Goal: Task Accomplishment & Management: Use online tool/utility

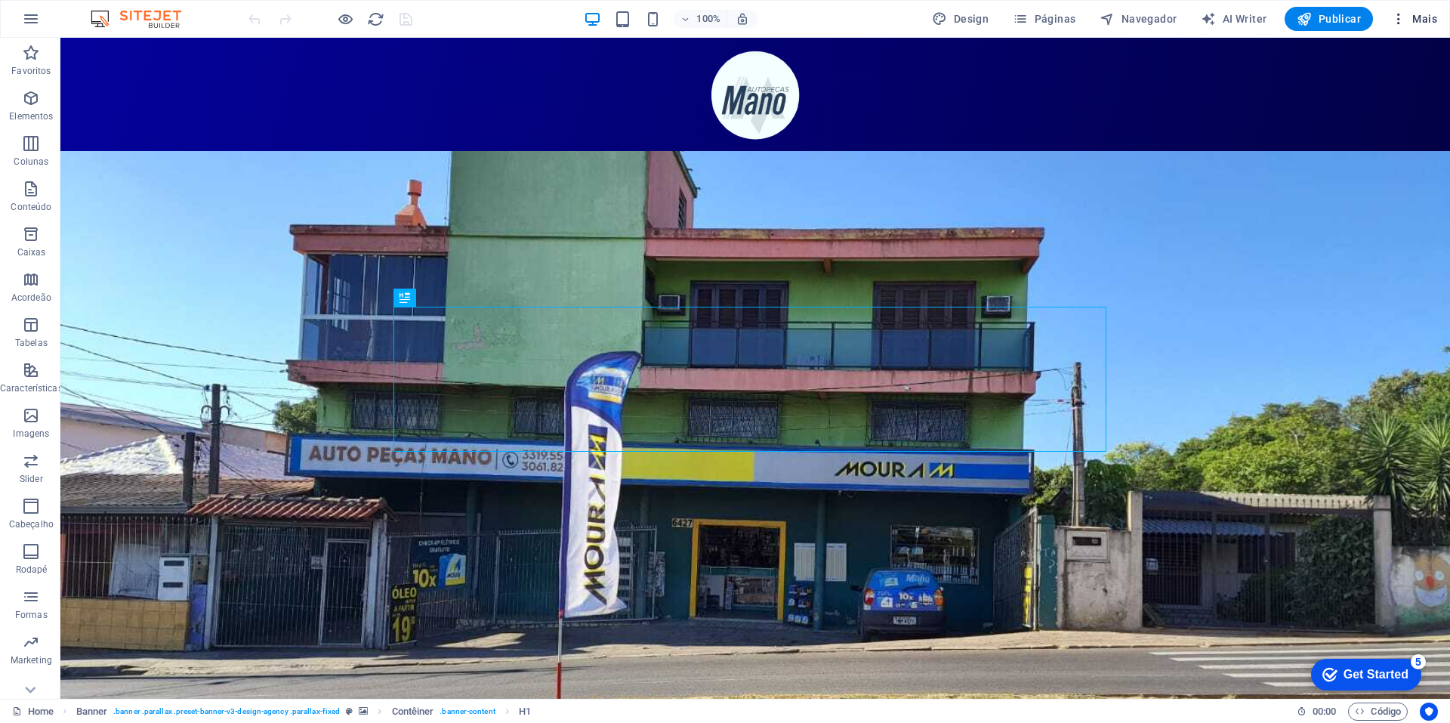
click at [1413, 22] on span "Mais" at bounding box center [1414, 18] width 46 height 15
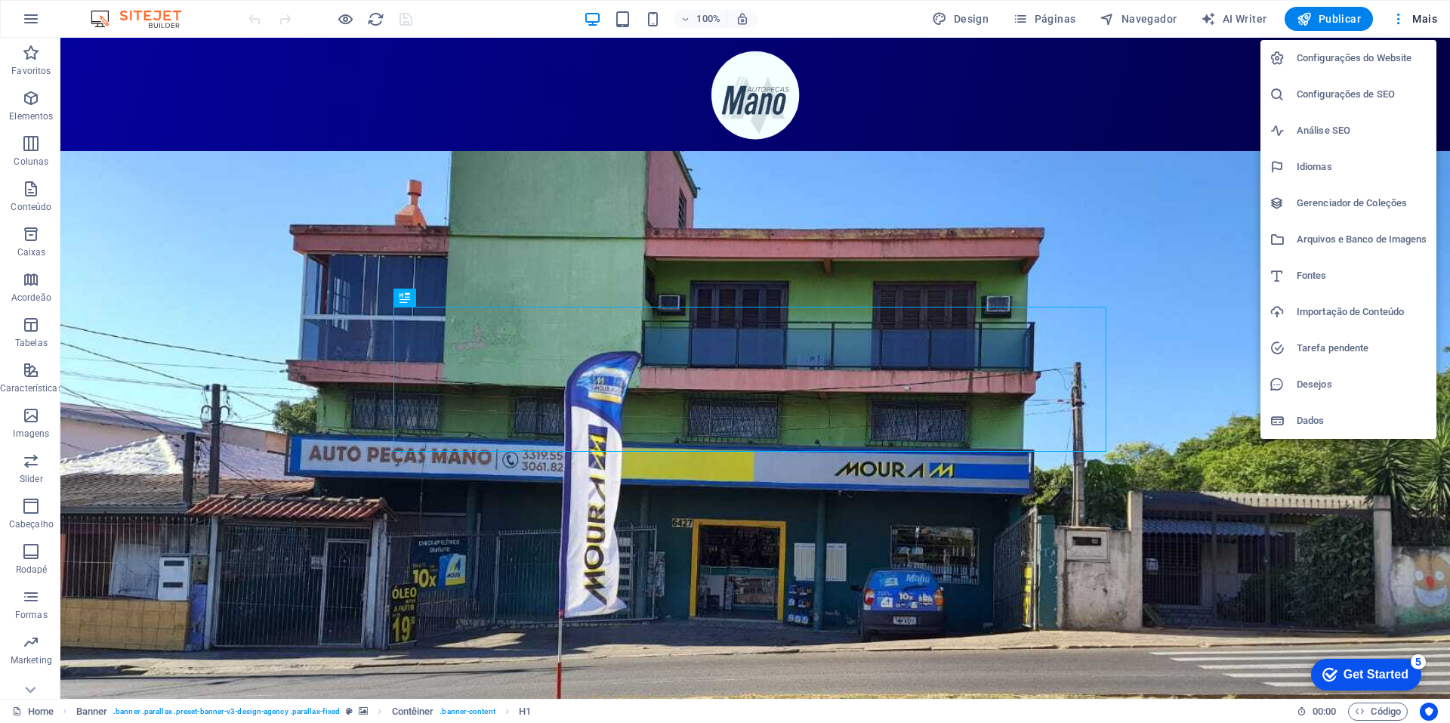
click at [1058, 216] on div at bounding box center [725, 361] width 1450 height 723
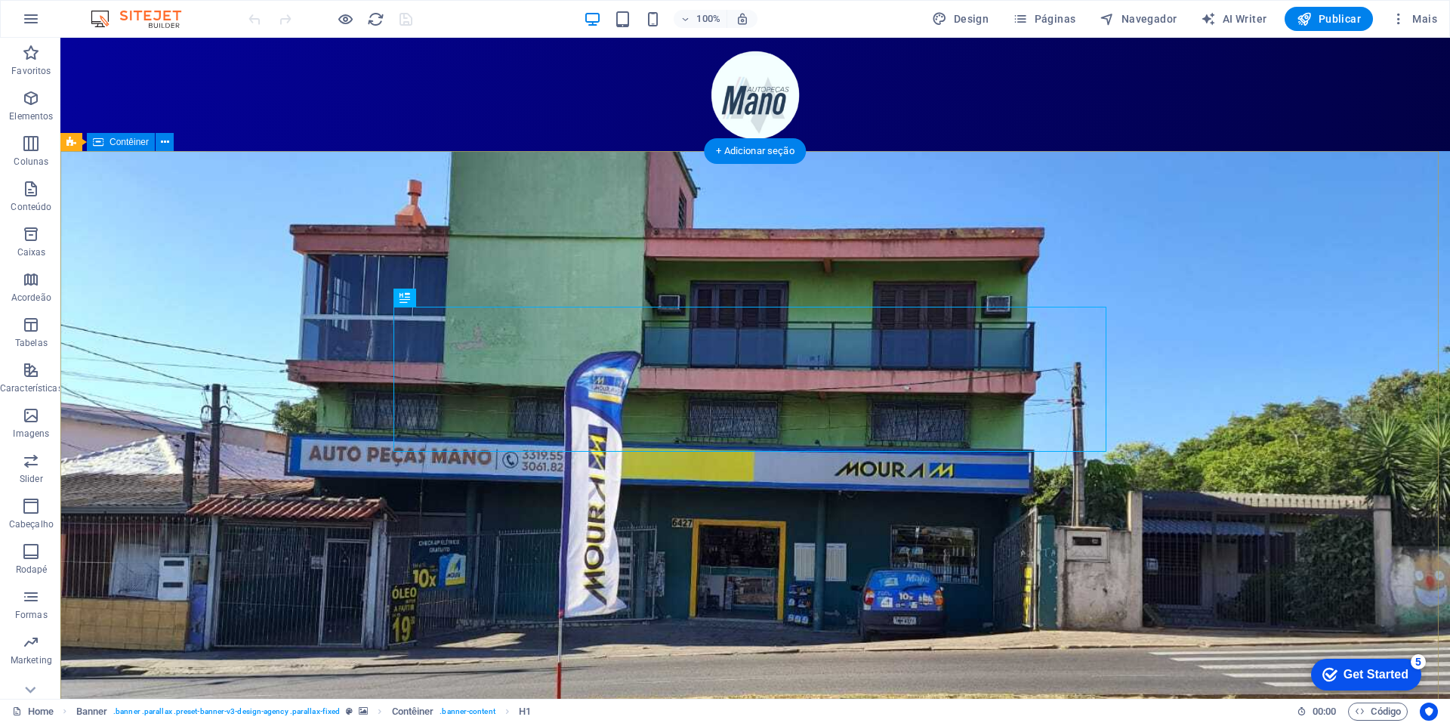
click at [1296, 430] on div "DESDE 1989 FAZENDO PARTE DA TUA HISTÓRIA! A três DÉCADAS melhorando e facilitan…" at bounding box center [754, 389] width 1389 height 476
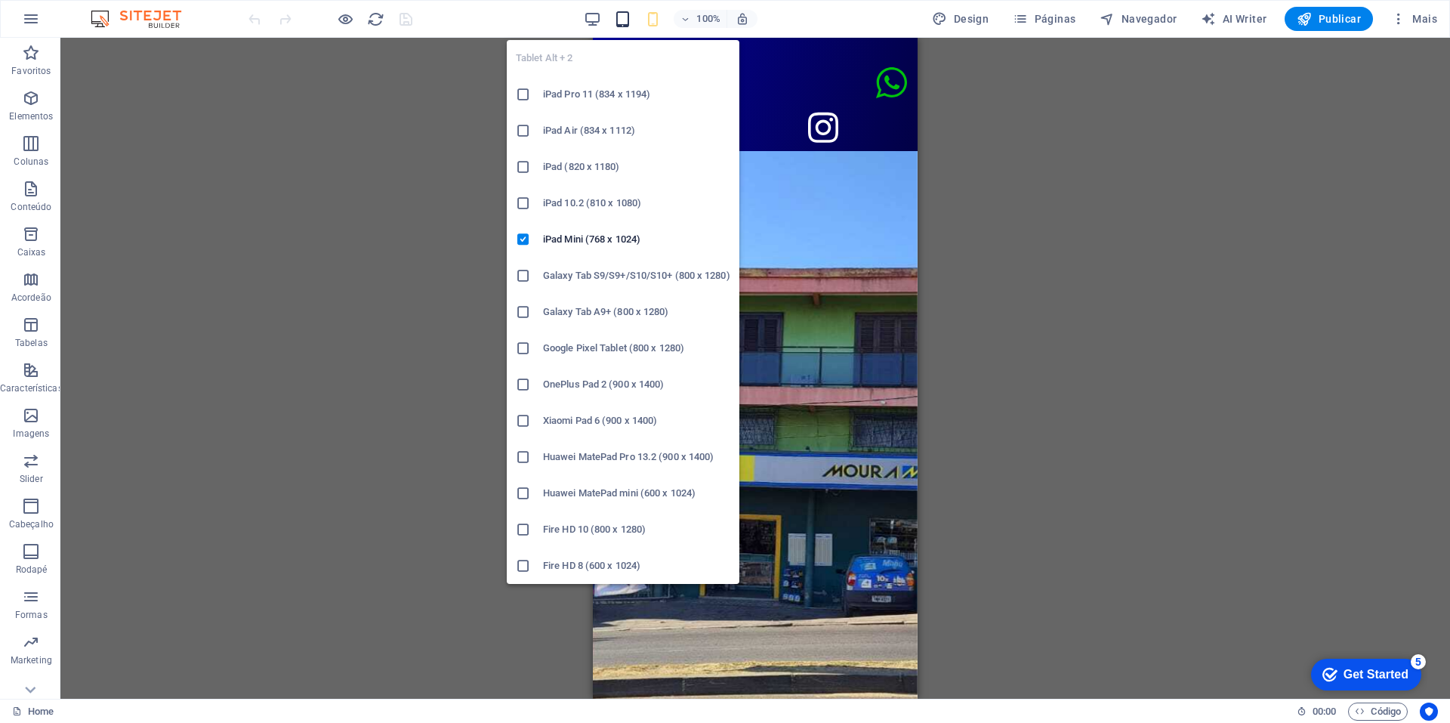
click at [620, 22] on icon "button" at bounding box center [622, 19] width 17 height 17
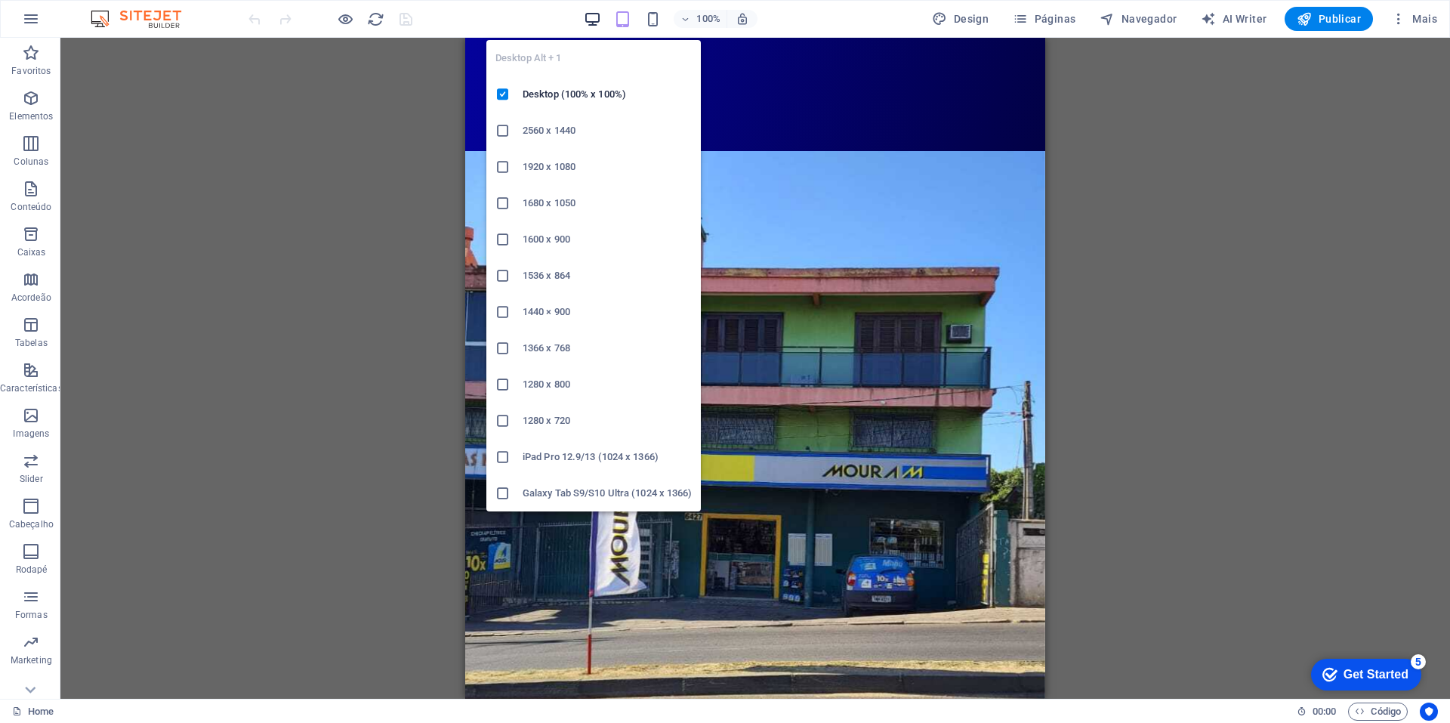
click at [596, 14] on icon "button" at bounding box center [592, 19] width 17 height 17
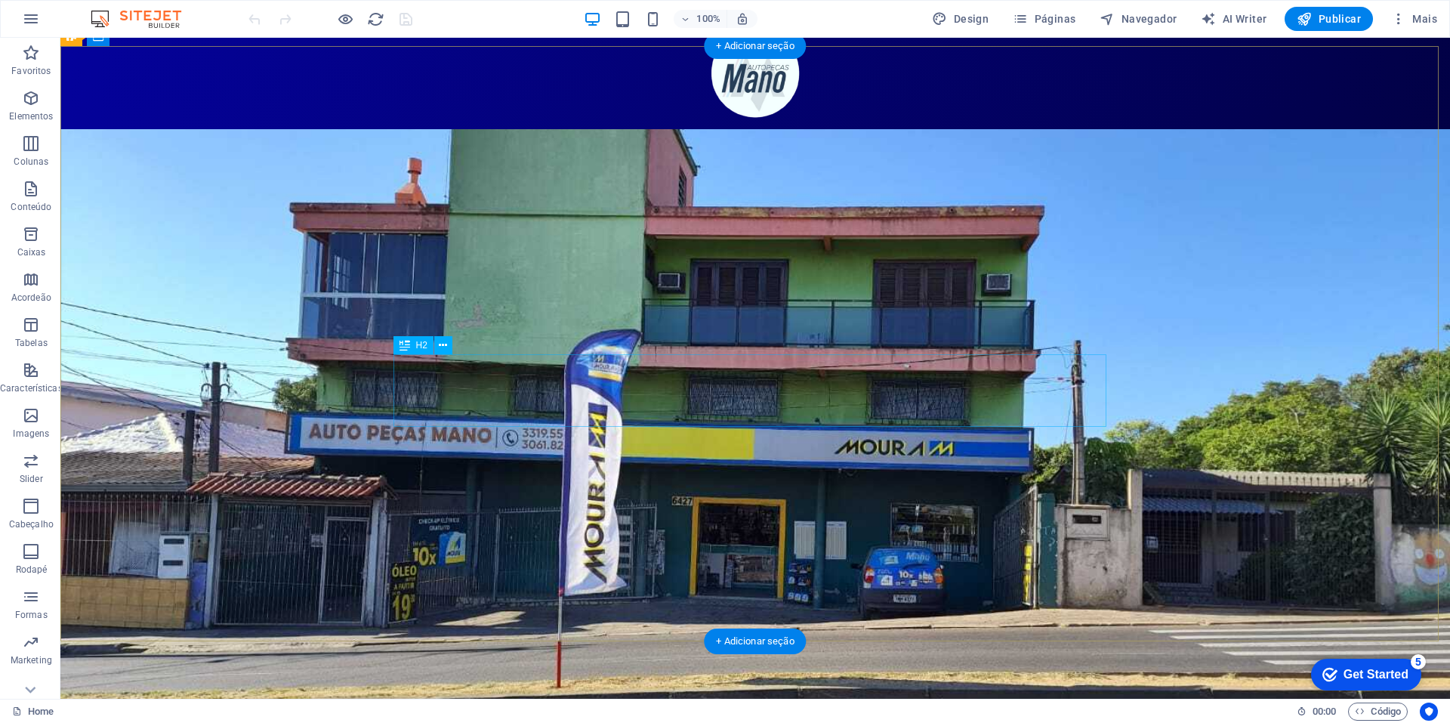
scroll to position [257, 0]
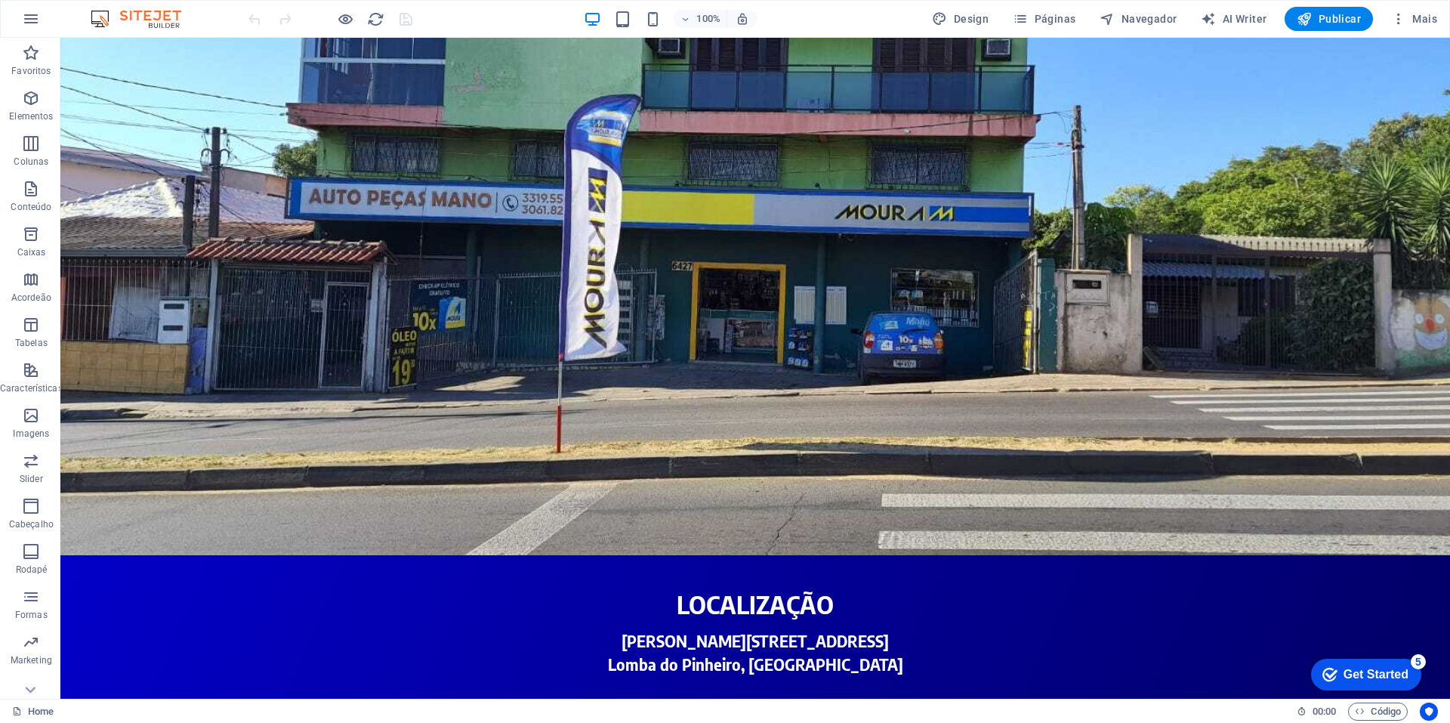
click at [1392, 683] on div "checkmark Get Started 5" at bounding box center [1366, 674] width 110 height 32
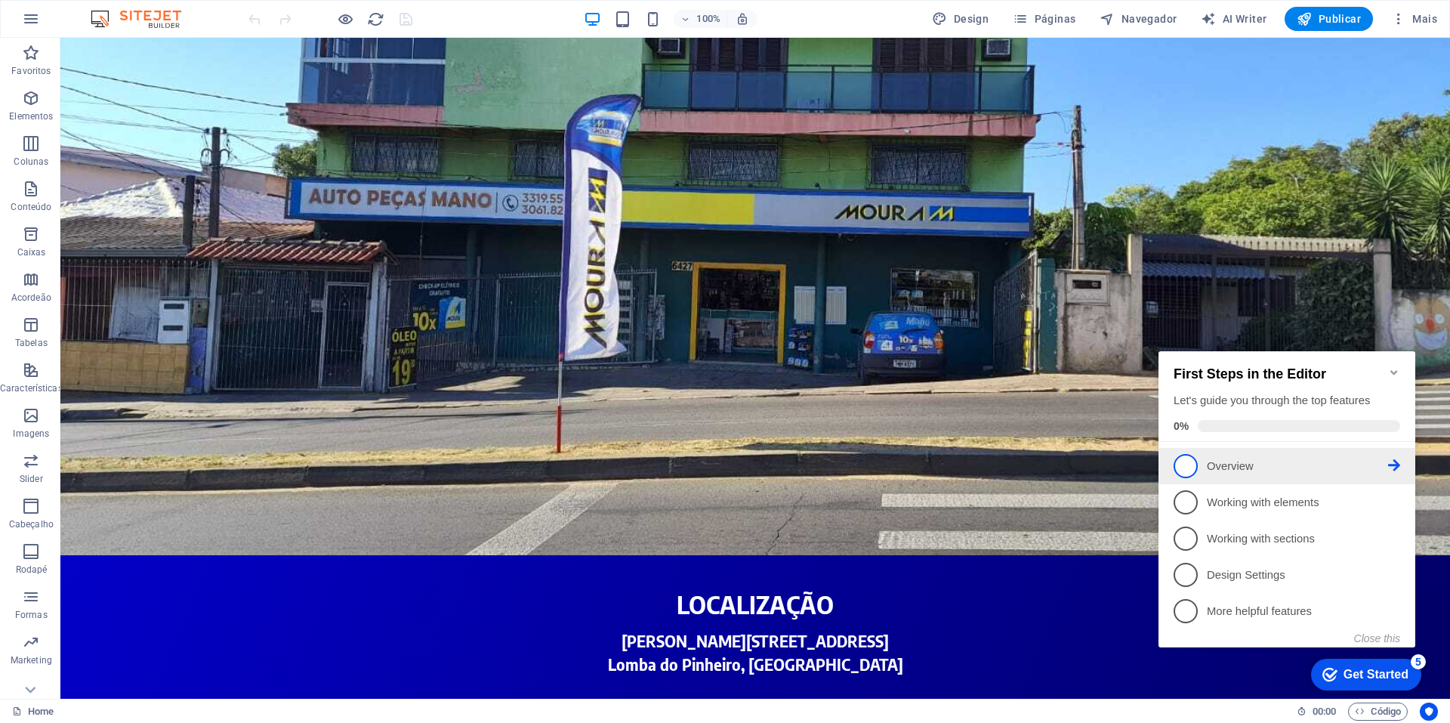
click at [1209, 467] on p "Overview - incomplete" at bounding box center [1297, 466] width 181 height 16
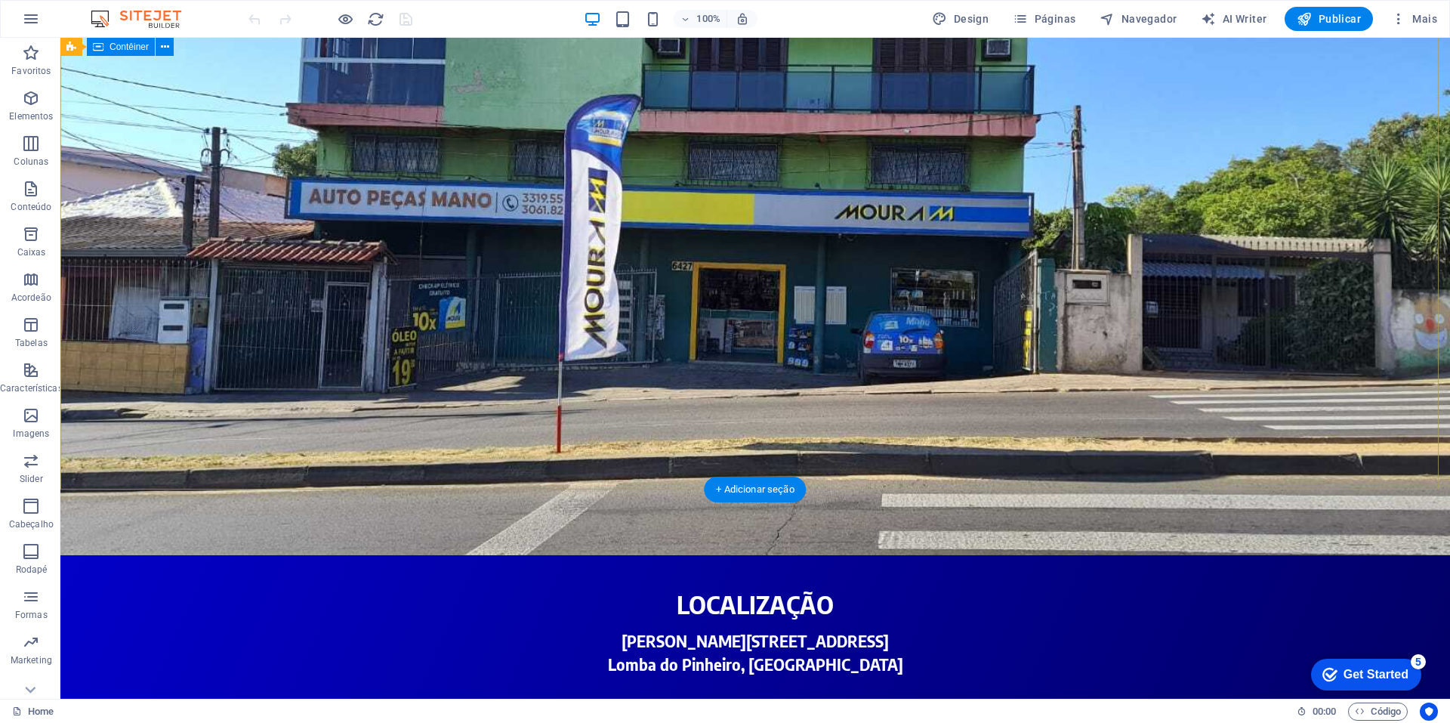
scroll to position [0, 0]
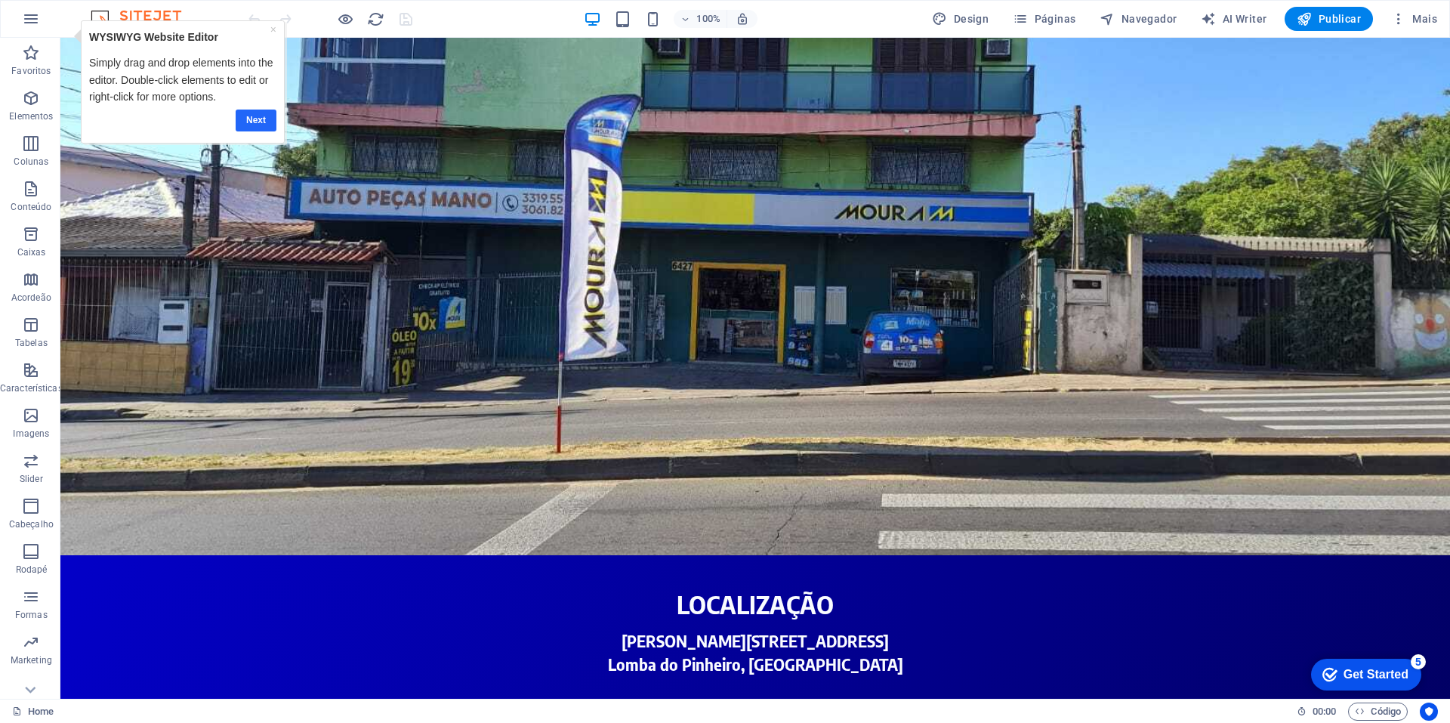
click at [249, 126] on link "Next" at bounding box center [256, 120] width 41 height 22
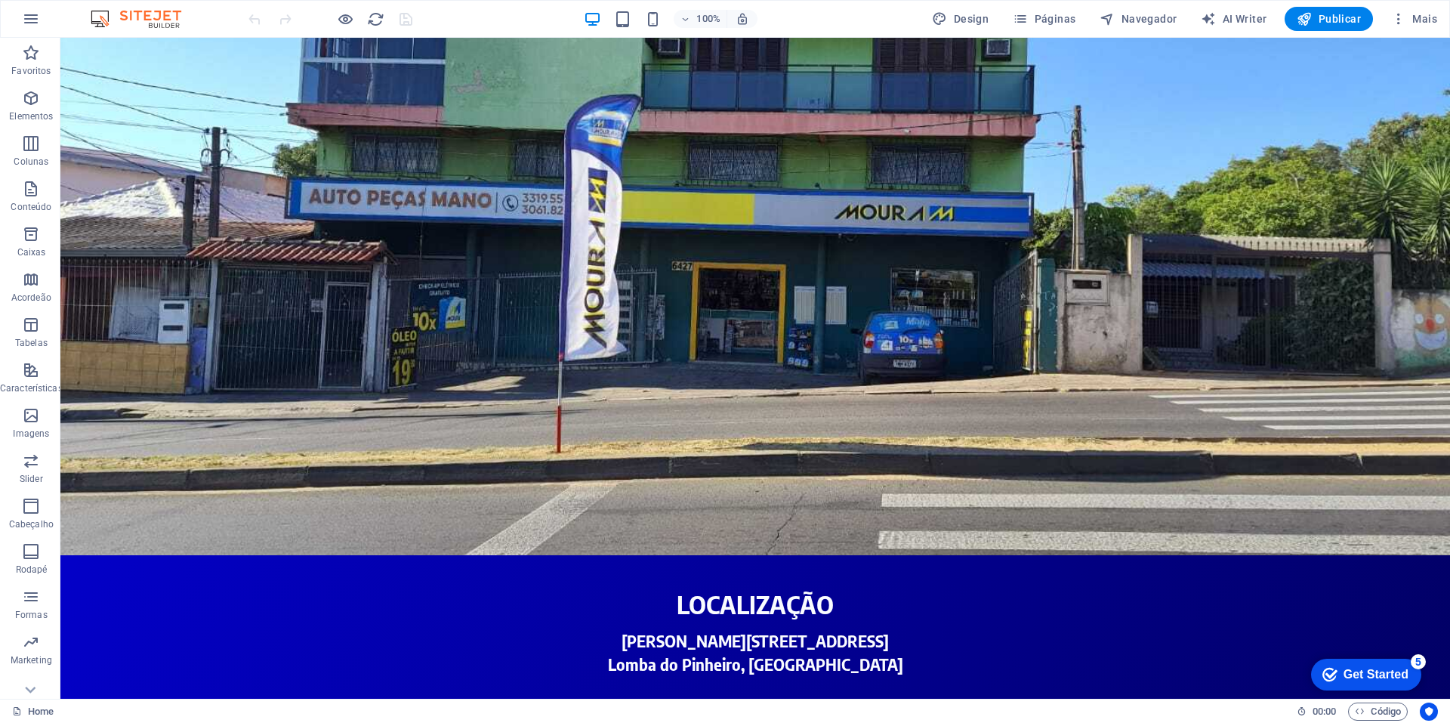
click at [1343, 662] on div "checkmark Get Started 5" at bounding box center [1366, 674] width 110 height 32
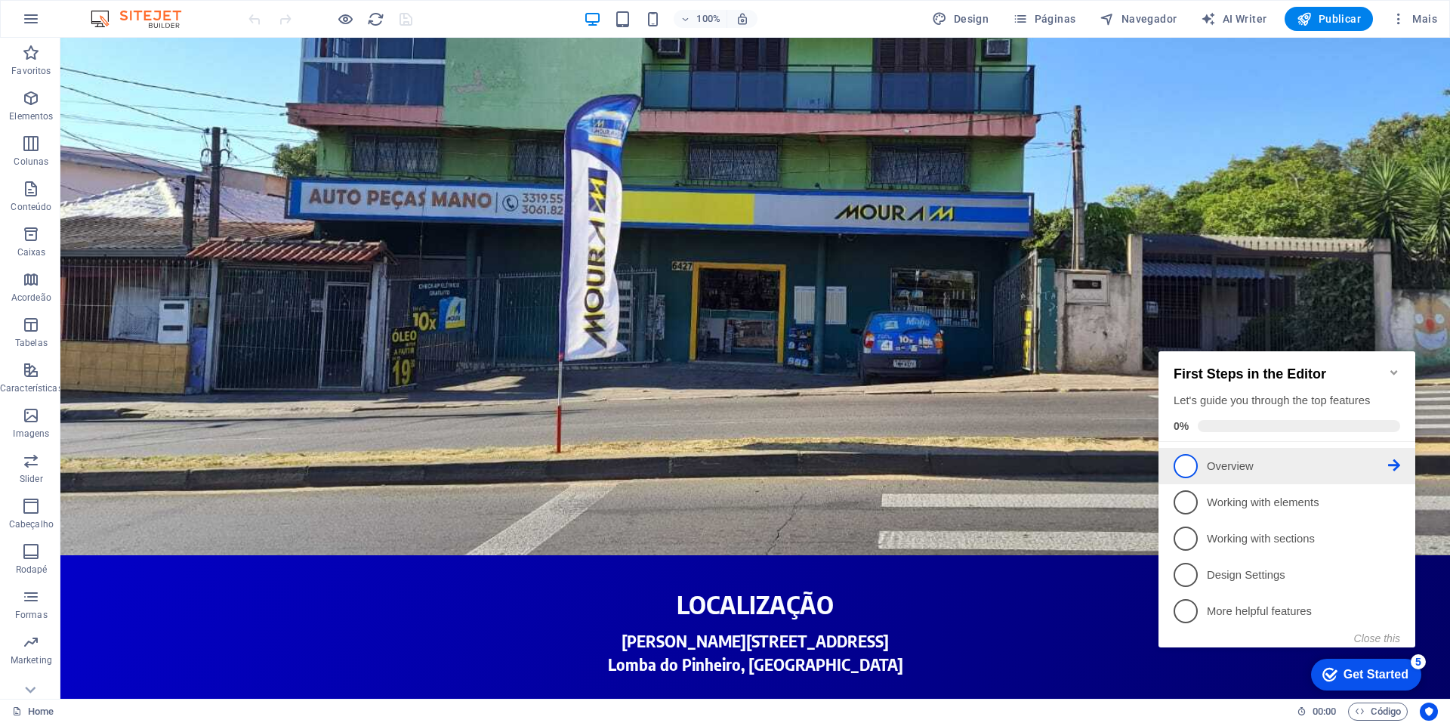
click at [1394, 465] on icon at bounding box center [1394, 465] width 12 height 12
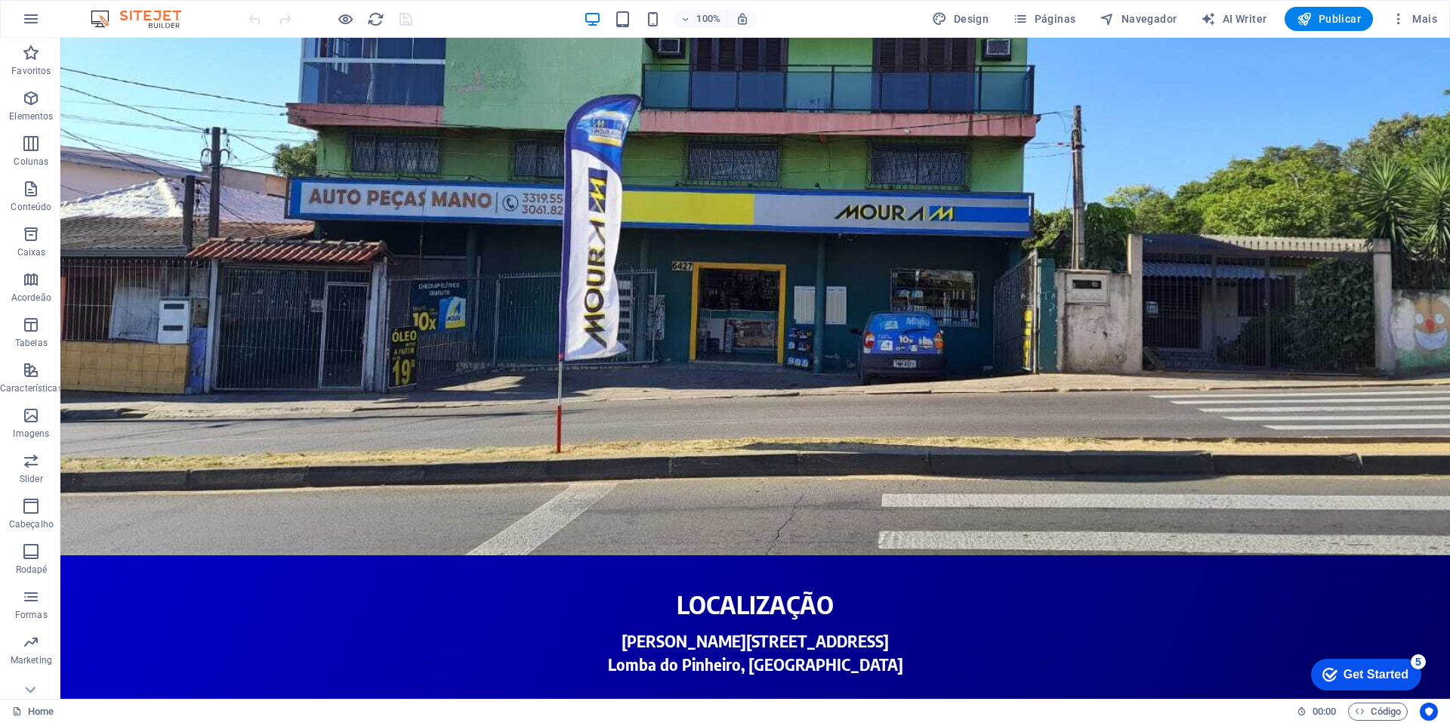
click at [1343, 669] on div "Get Started" at bounding box center [1375, 675] width 65 height 14
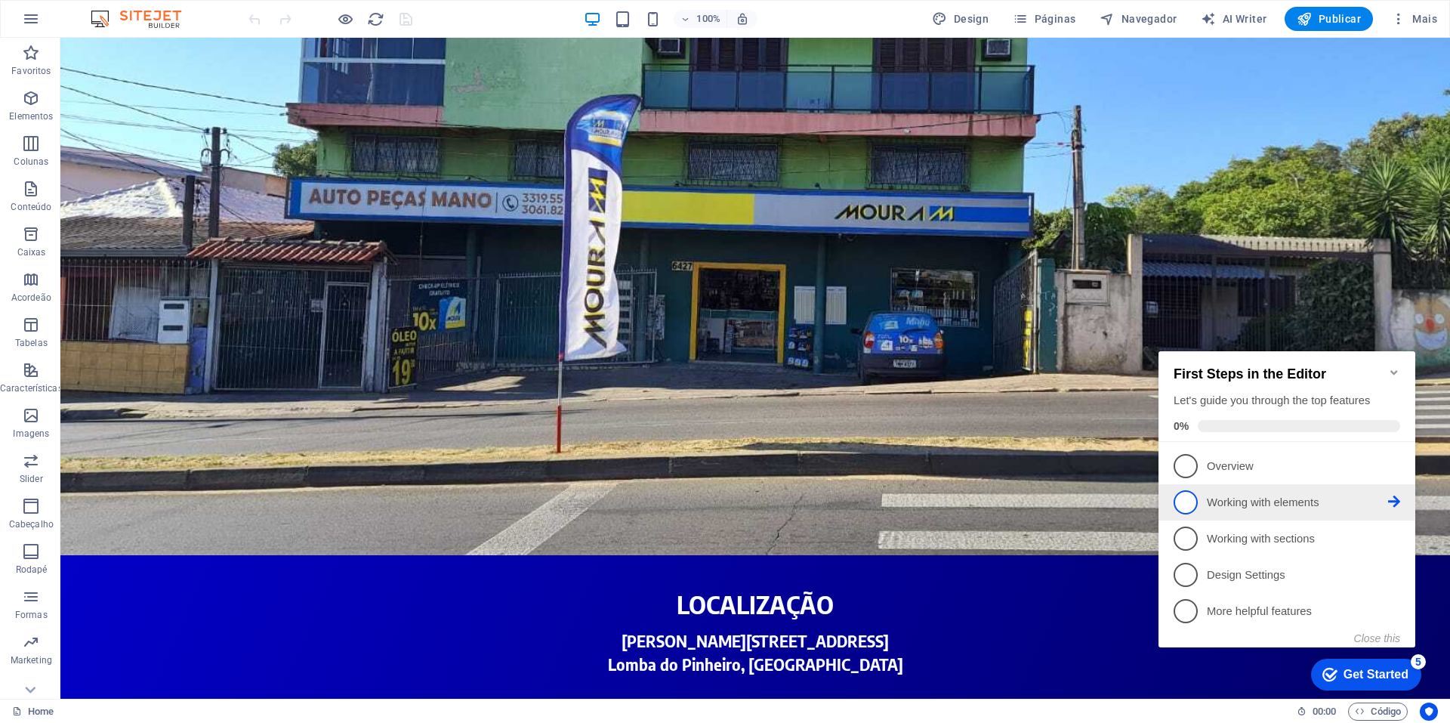
click at [1243, 495] on p "Working with elements - incomplete" at bounding box center [1297, 503] width 181 height 16
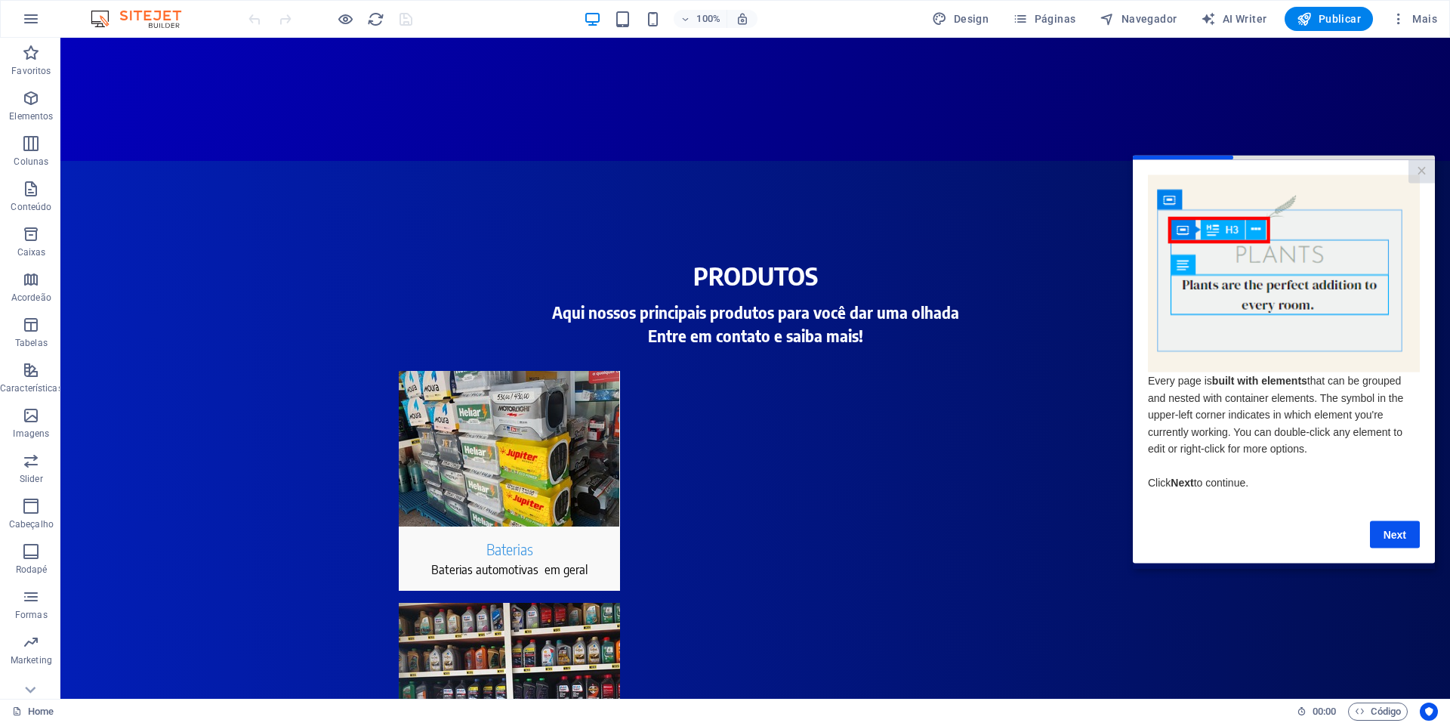
scroll to position [1164, 0]
drag, startPoint x: 2491, startPoint y: 685, endPoint x: 1398, endPoint y: 538, distance: 1102.4
click at [1398, 538] on link "Next" at bounding box center [1395, 533] width 50 height 27
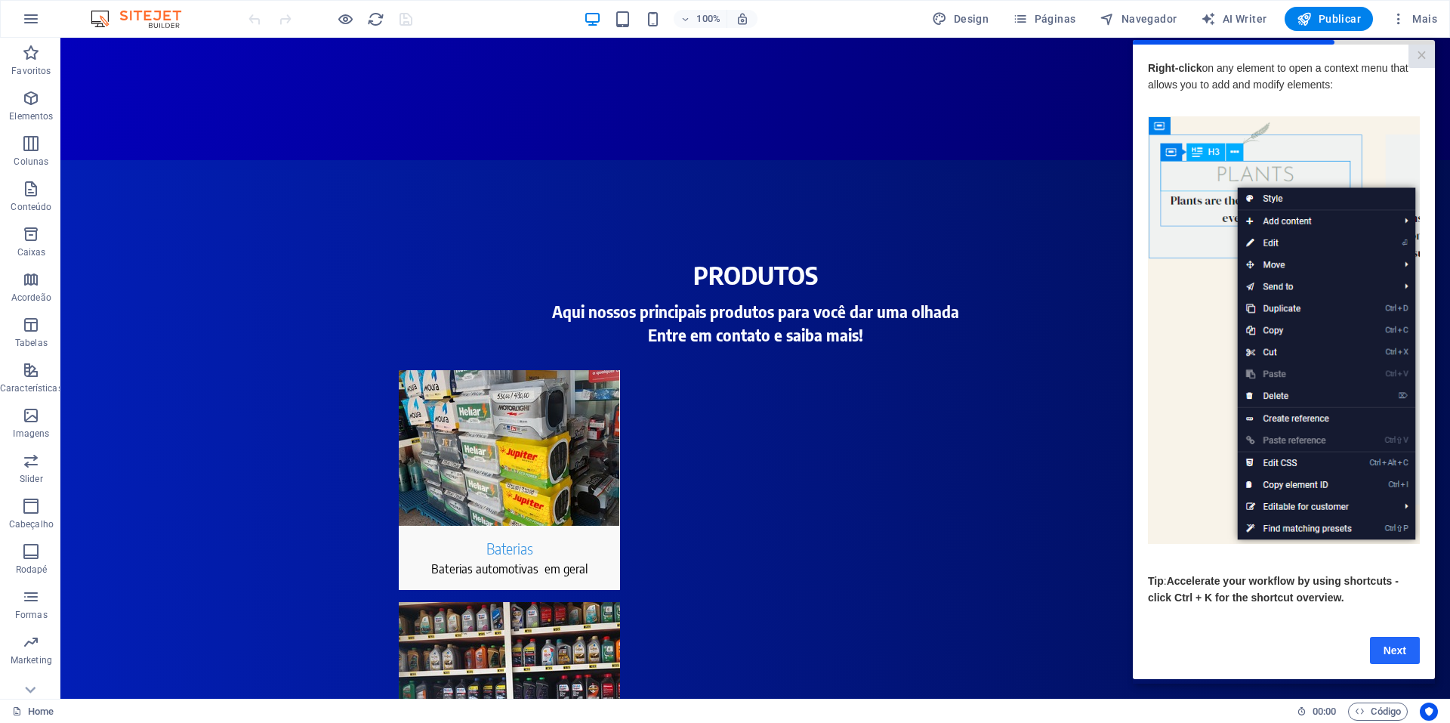
click at [1395, 655] on link "Next" at bounding box center [1395, 649] width 50 height 27
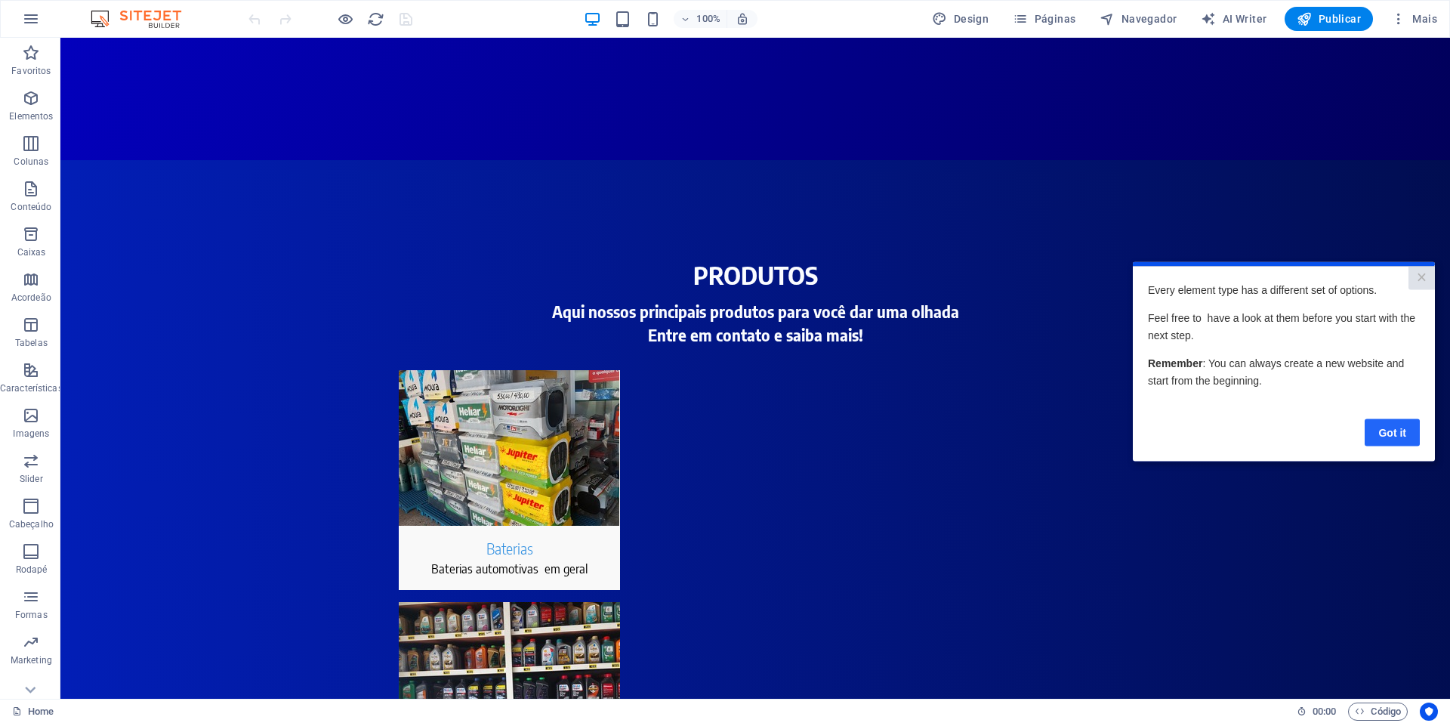
click at [1396, 426] on link "Got it" at bounding box center [1392, 431] width 55 height 27
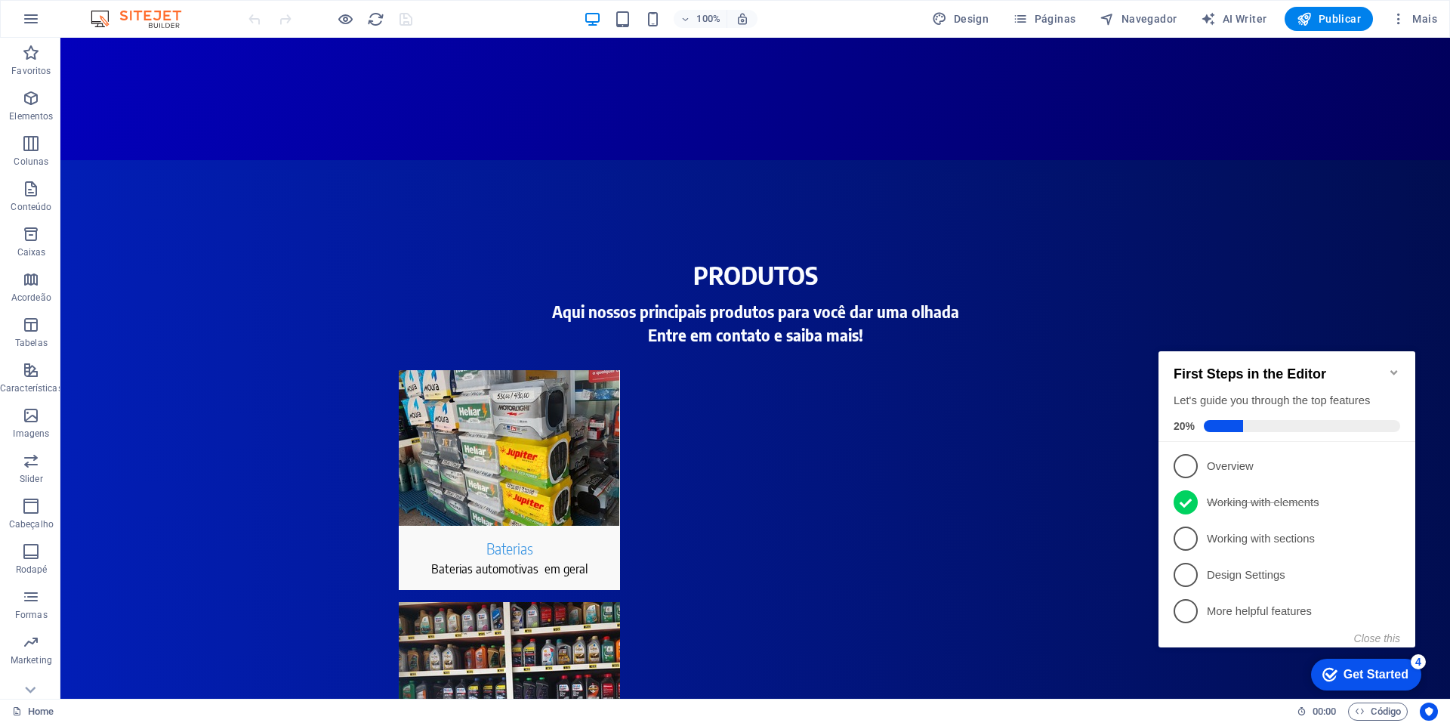
scroll to position [0, 0]
click at [1313, 470] on p "Overview - incomplete" at bounding box center [1297, 466] width 181 height 16
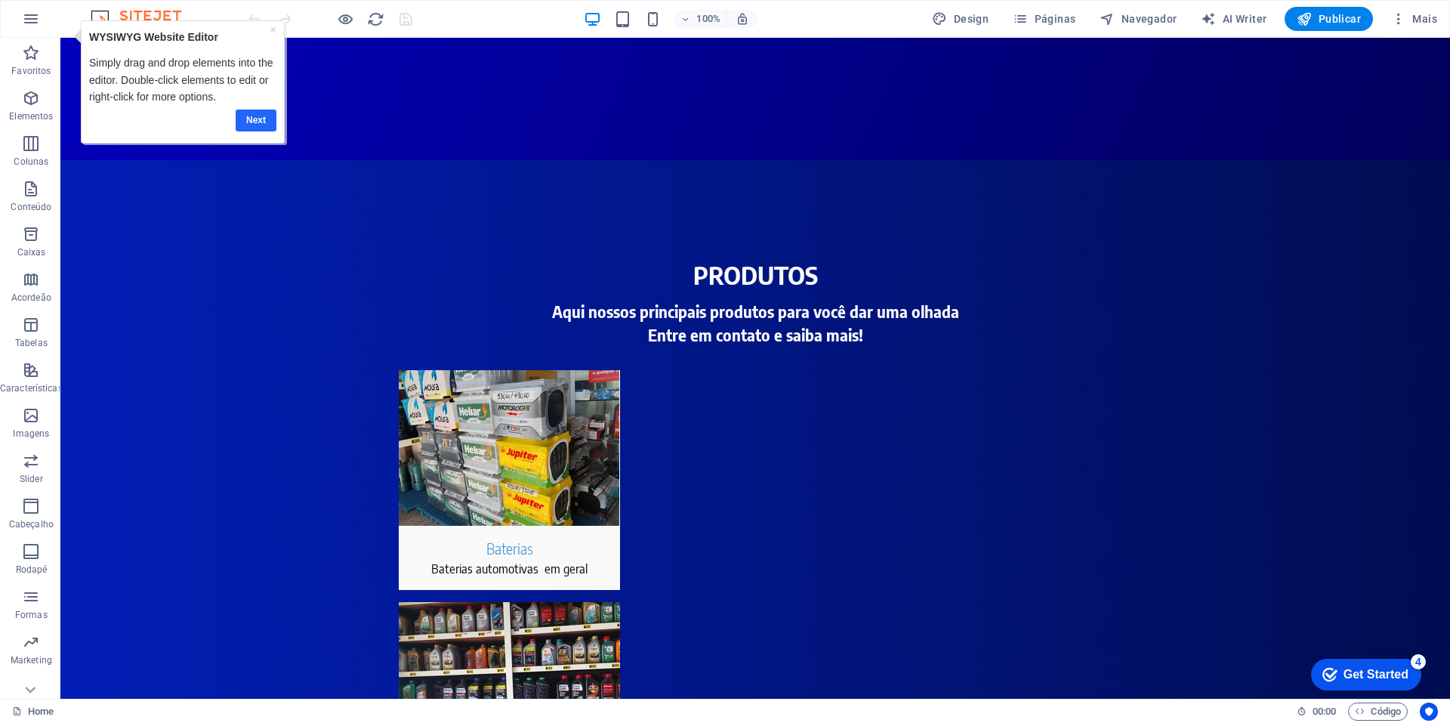
click at [247, 123] on link "Next" at bounding box center [256, 120] width 41 height 22
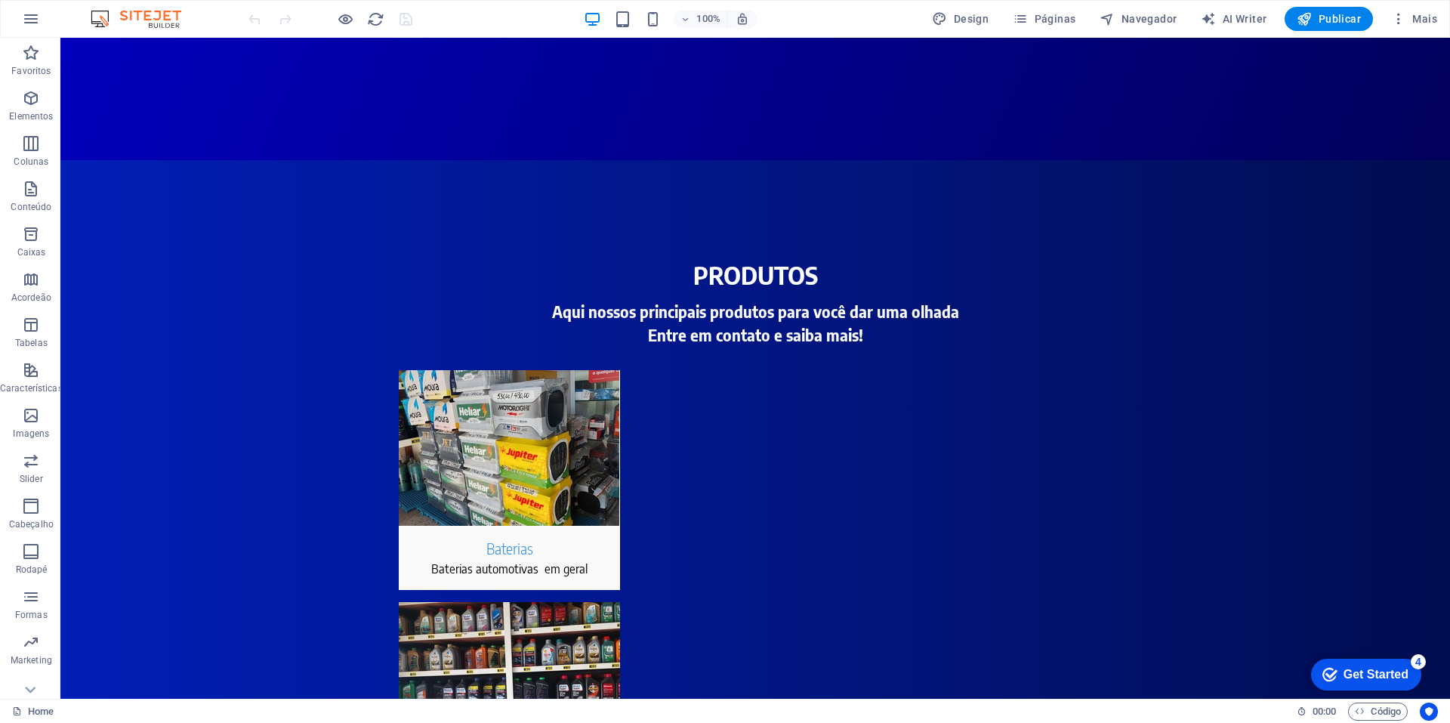
click at [1336, 658] on div "checkmark Get Started 4" at bounding box center [1366, 674] width 110 height 32
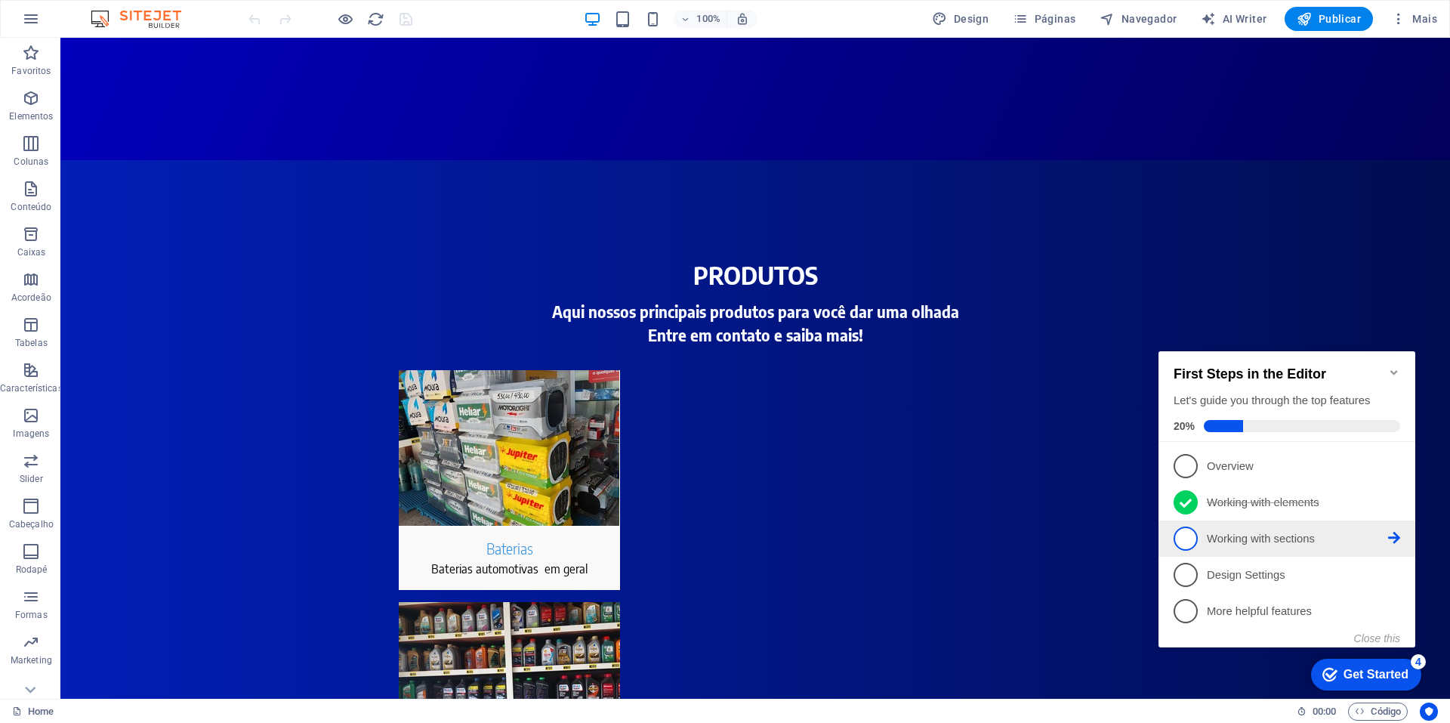
click at [1265, 531] on p "Working with sections - incomplete" at bounding box center [1297, 539] width 181 height 16
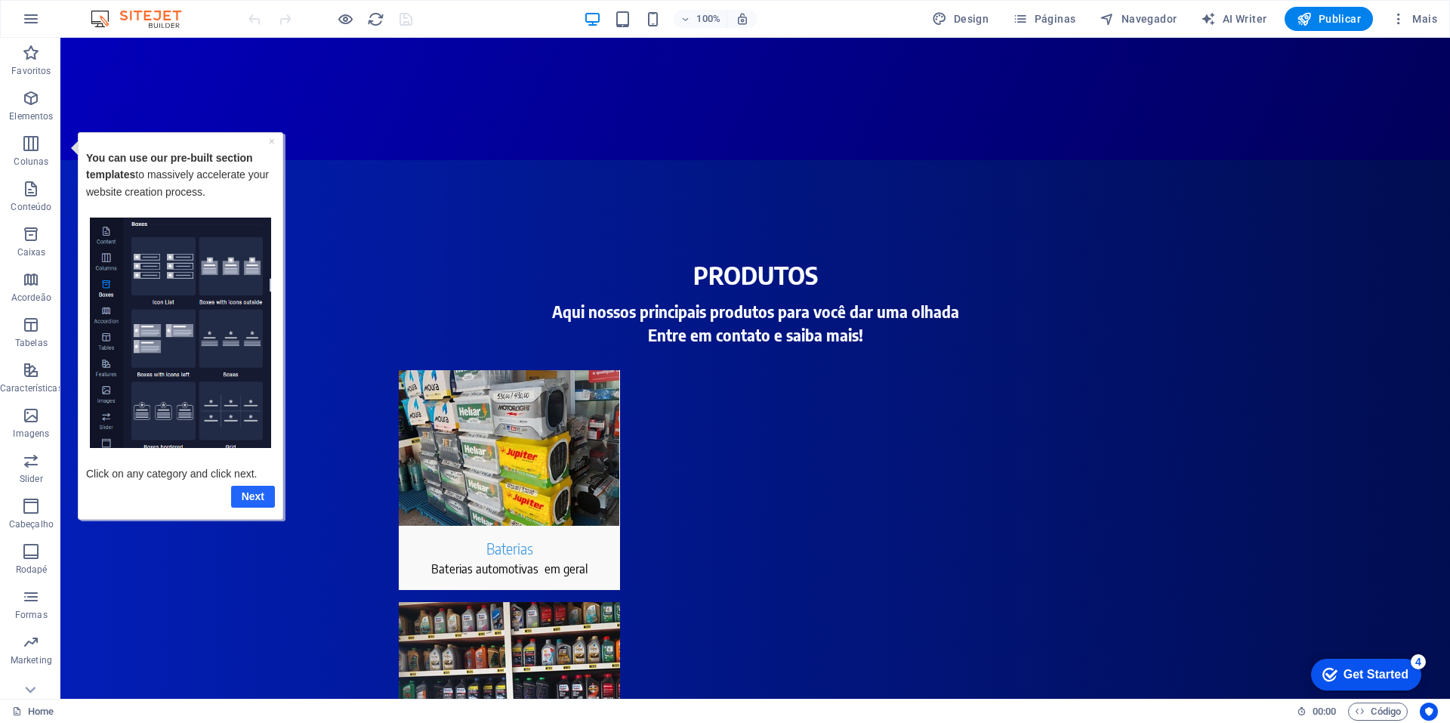
click at [263, 493] on link "Next" at bounding box center [252, 496] width 44 height 22
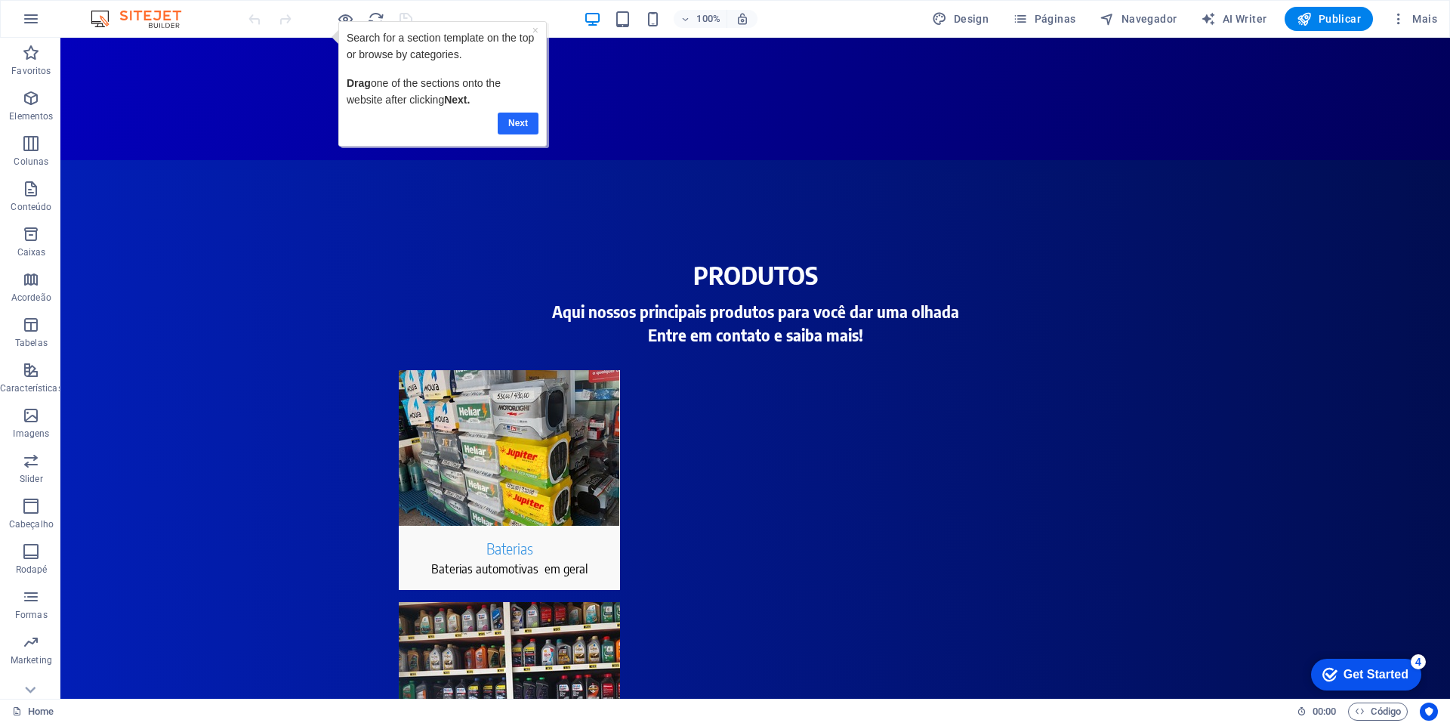
click at [520, 116] on link "Next" at bounding box center [518, 124] width 41 height 22
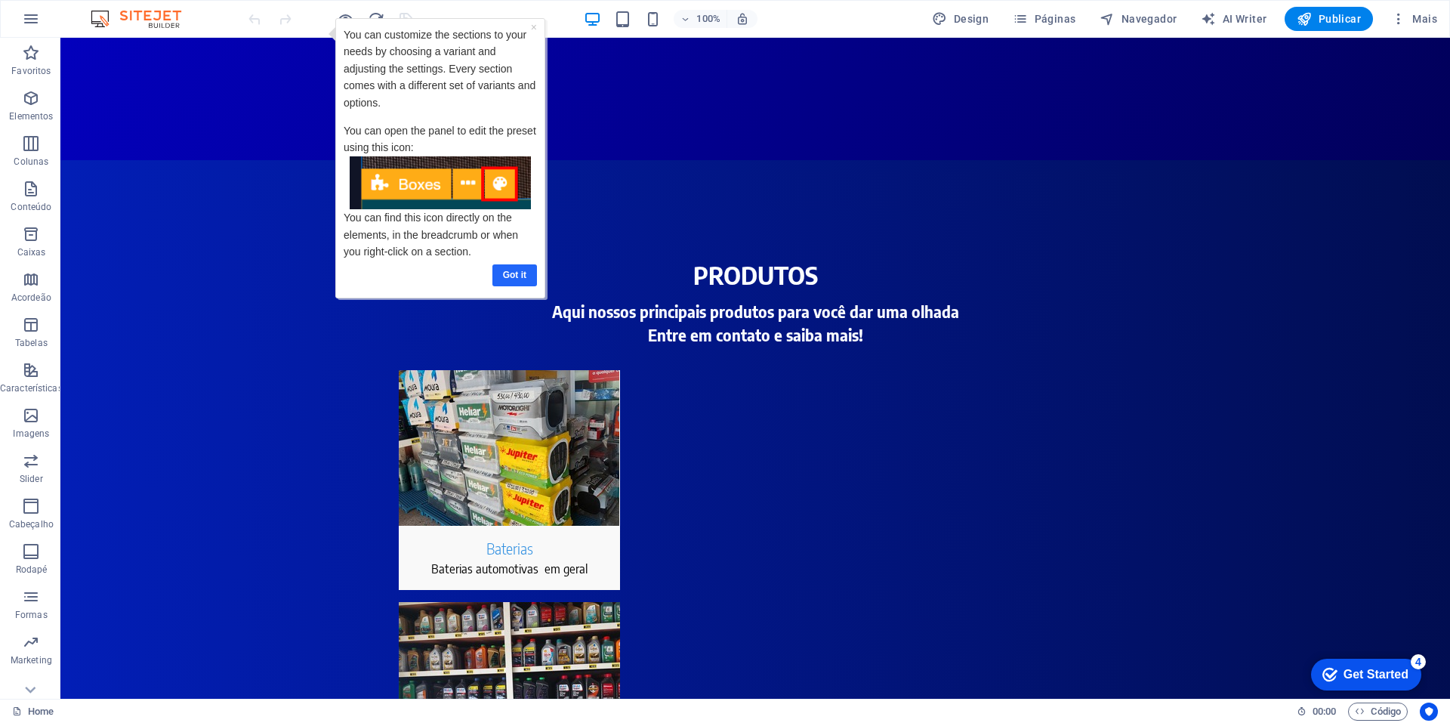
click at [513, 272] on link "Got it" at bounding box center [514, 275] width 45 height 22
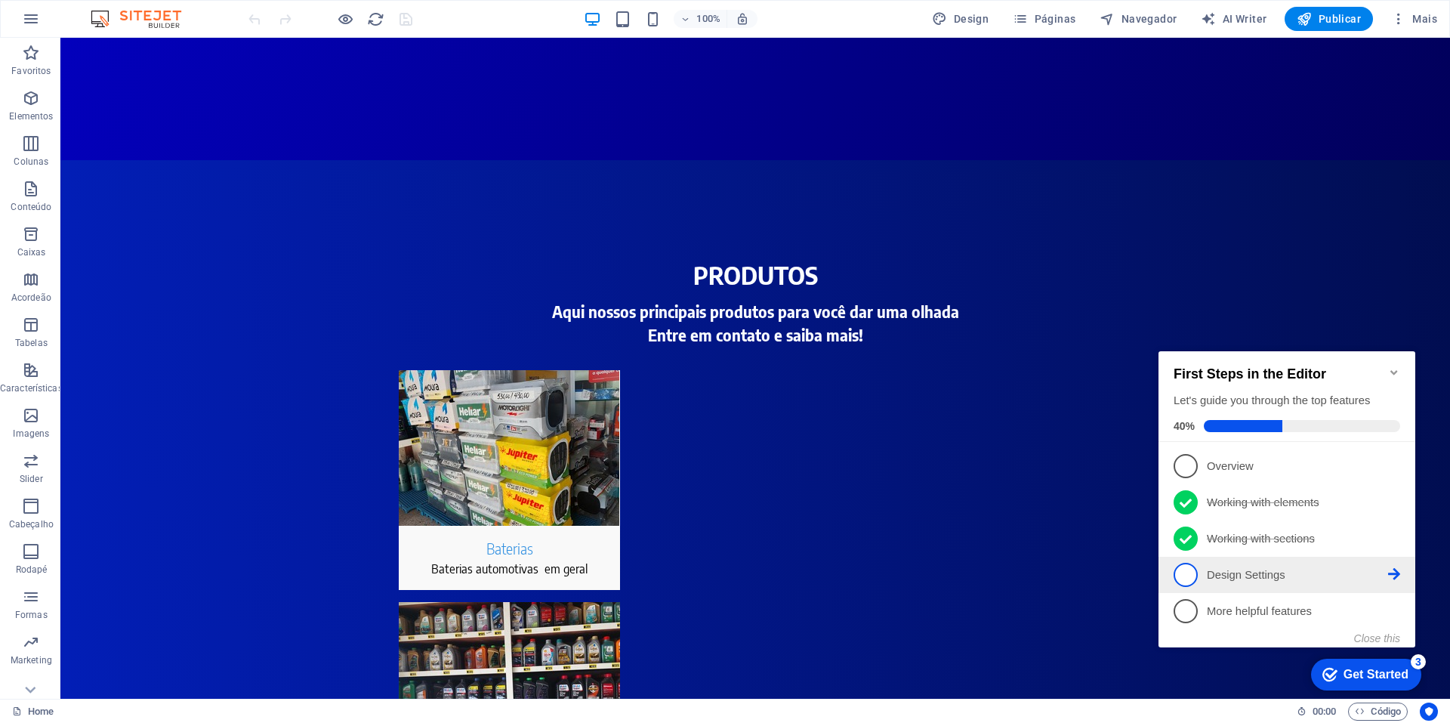
click at [1189, 573] on span "4" at bounding box center [1185, 575] width 24 height 24
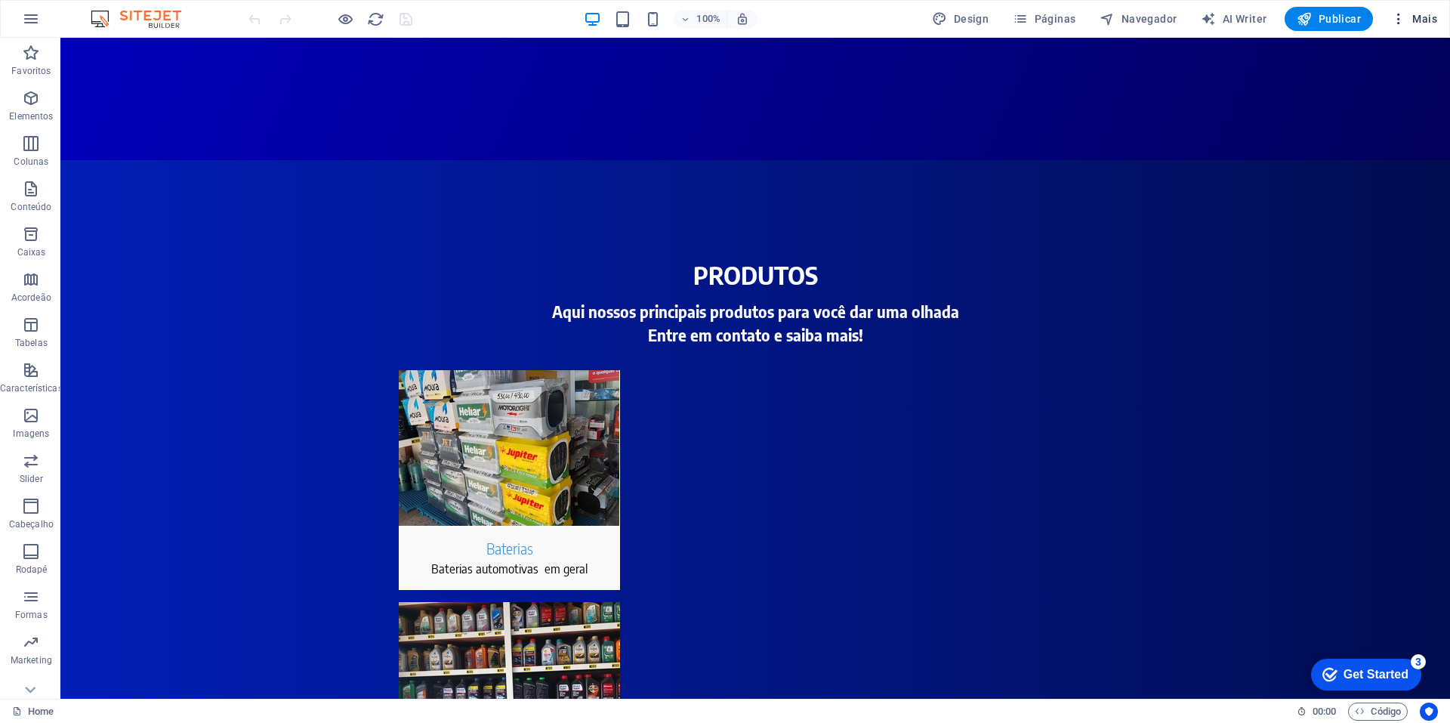
click at [1416, 20] on span "Mais" at bounding box center [1414, 18] width 46 height 15
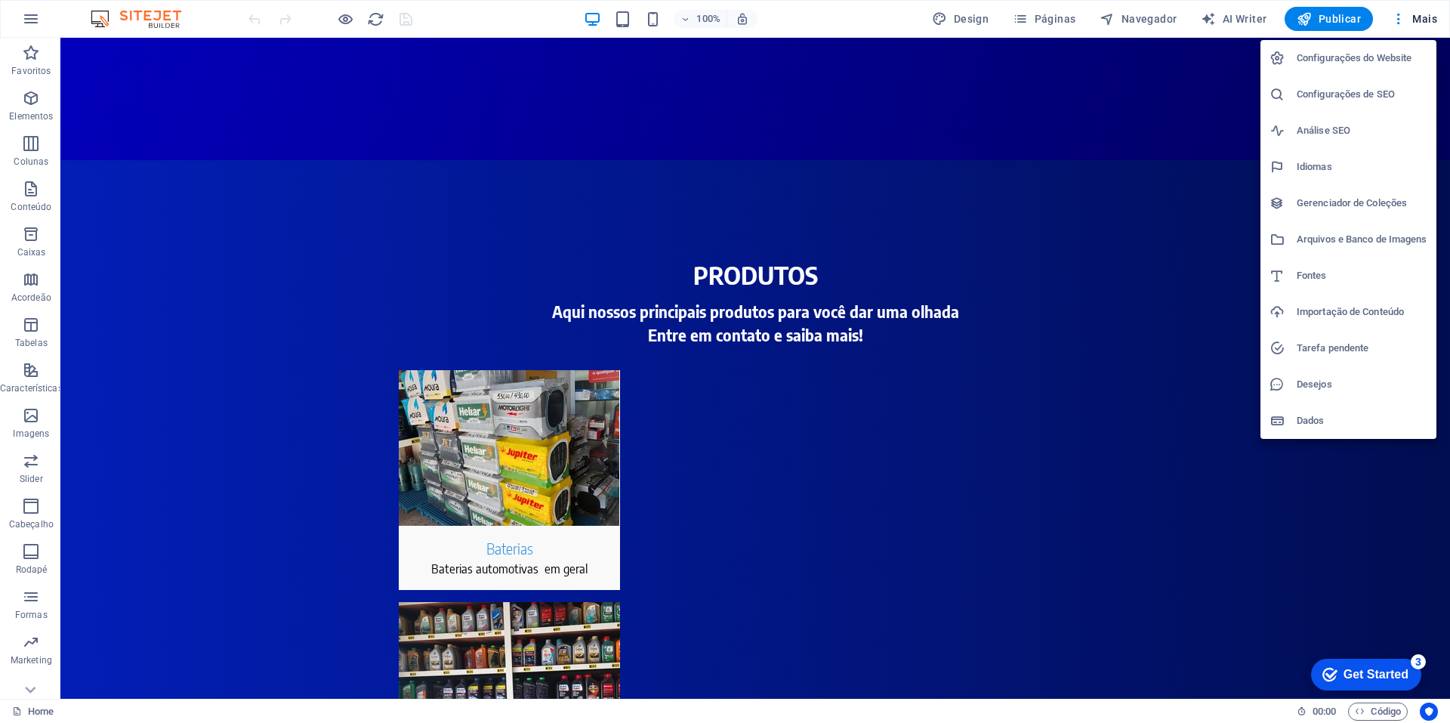
click at [1361, 128] on h6 "Análise SEO" at bounding box center [1362, 131] width 131 height 18
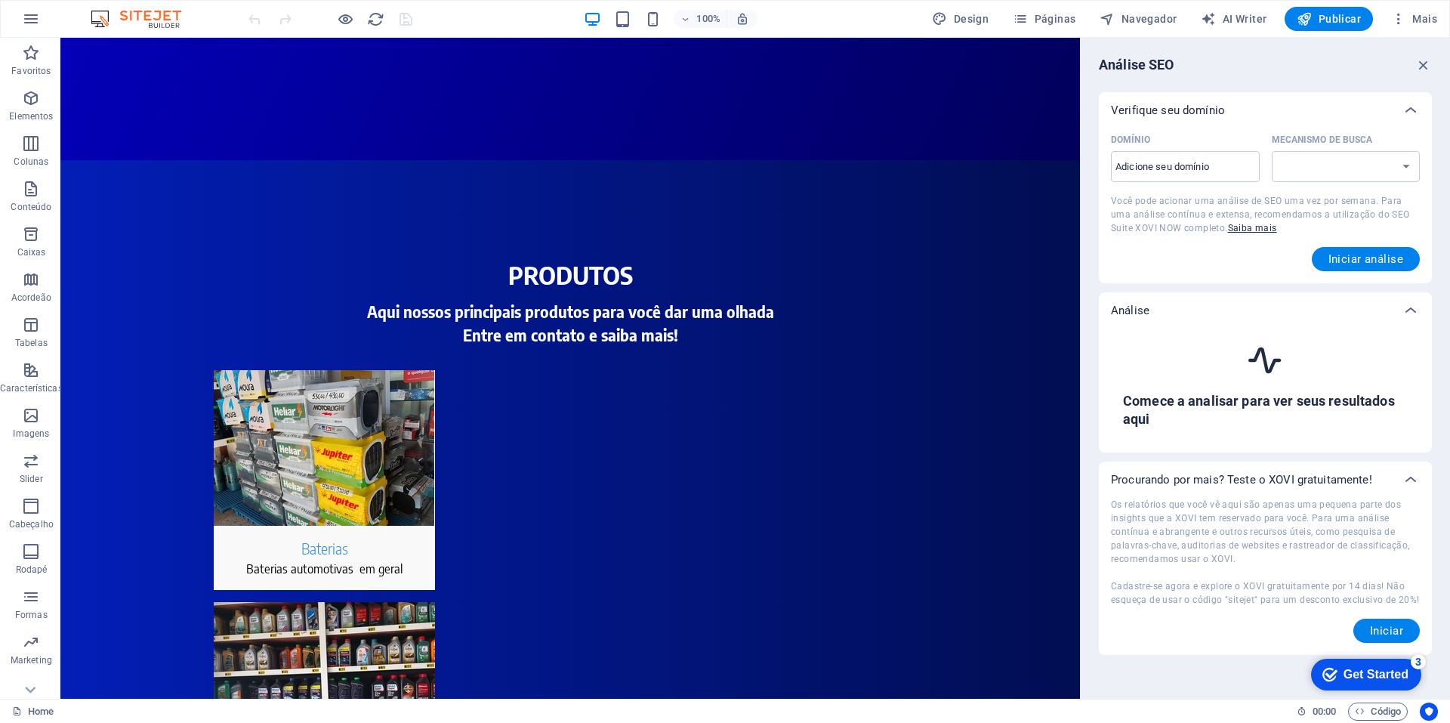
select select "[DOMAIN_NAME]"
click at [1241, 167] on input "Domínio ​" at bounding box center [1185, 167] width 149 height 24
click at [1387, 164] on select "[DOMAIN_NAME] [DOMAIN_NAME] [DOMAIN_NAME] [DOMAIN_NAME] [DOMAIN_NAME] [DOMAIN_N…" at bounding box center [1346, 166] width 149 height 31
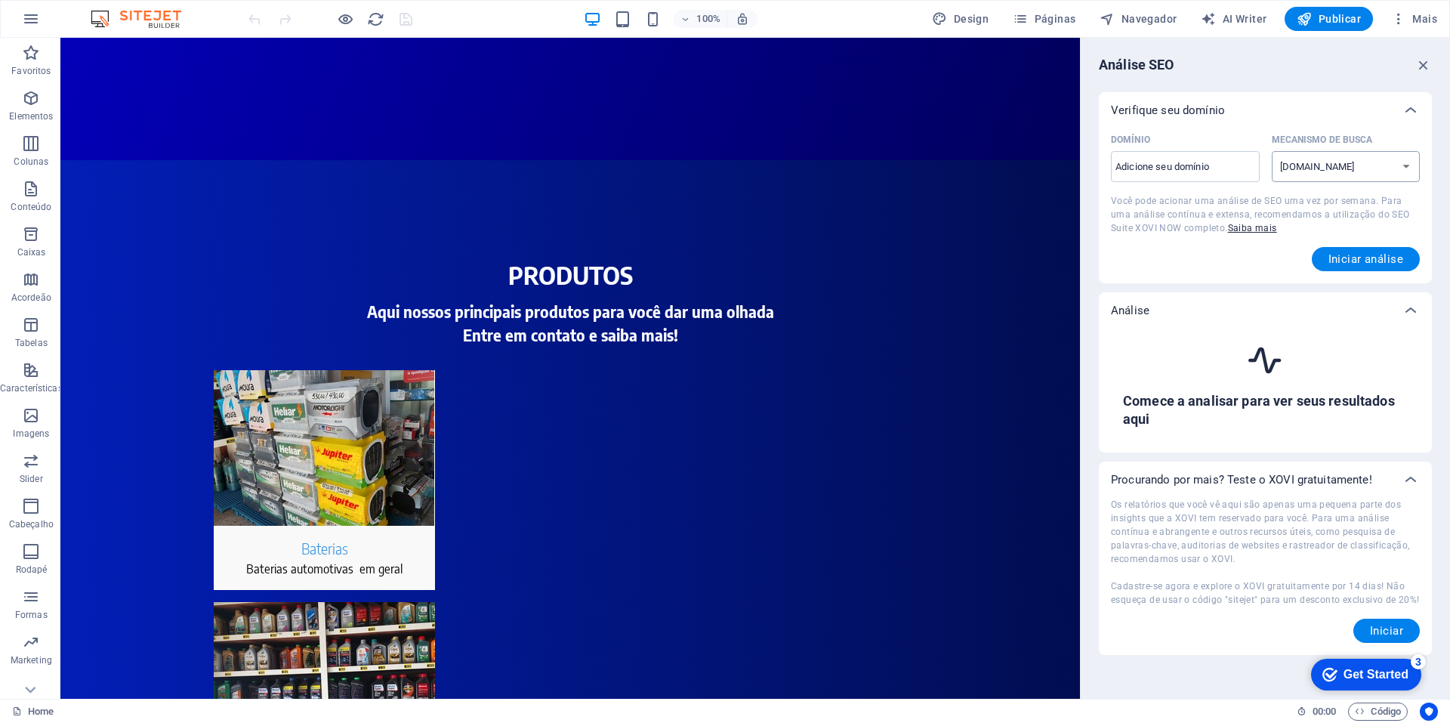
click at [1272, 151] on select "[DOMAIN_NAME] [DOMAIN_NAME] [DOMAIN_NAME] [DOMAIN_NAME] [DOMAIN_NAME] [DOMAIN_N…" at bounding box center [1346, 166] width 149 height 31
click at [1192, 162] on input "Domínio ​" at bounding box center [1185, 167] width 149 height 24
type input "[DOMAIN_NAME]"
select select "[DOMAIN_NAME]"
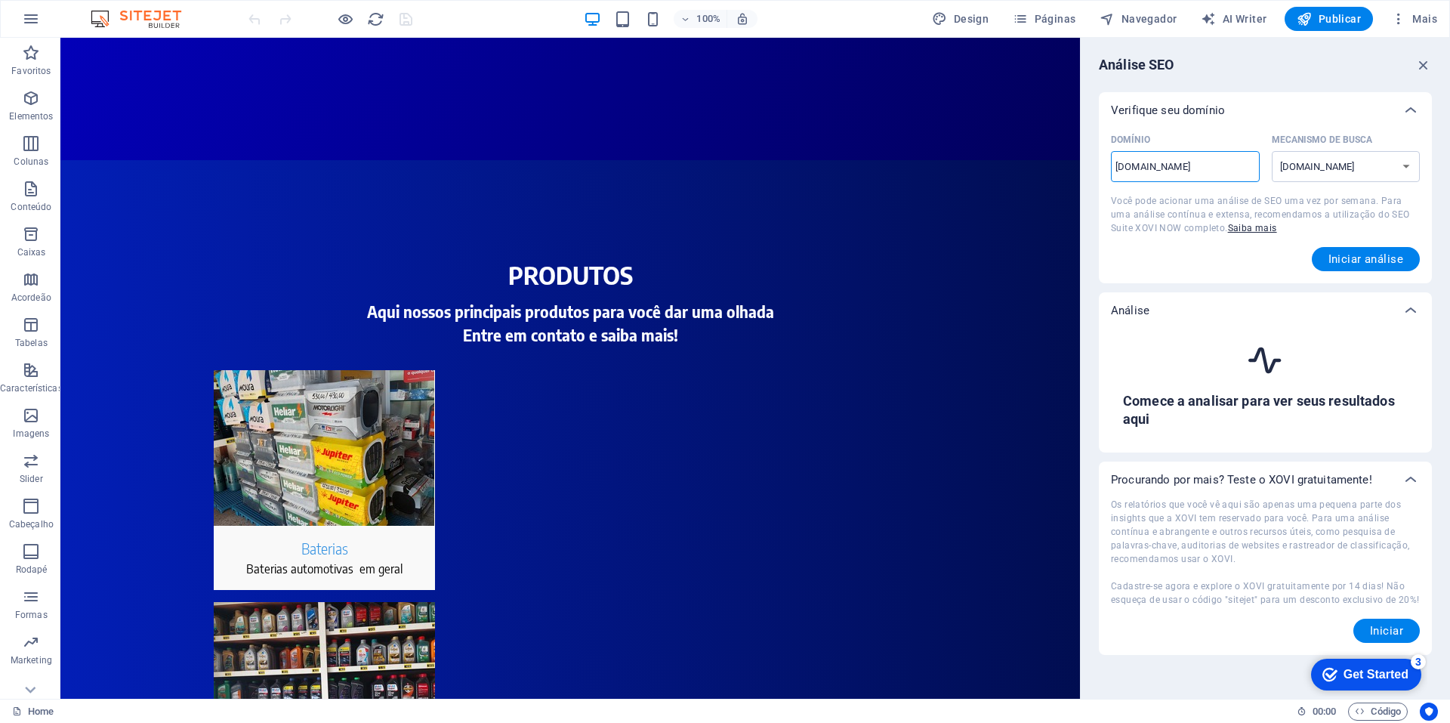
type input "[DOMAIN_NAME]"
select select "[DOMAIN_NAME]"
type input "[DOMAIN_NAME]"
select select "[DOMAIN_NAME]"
type input "[DOMAIN_NAME]"
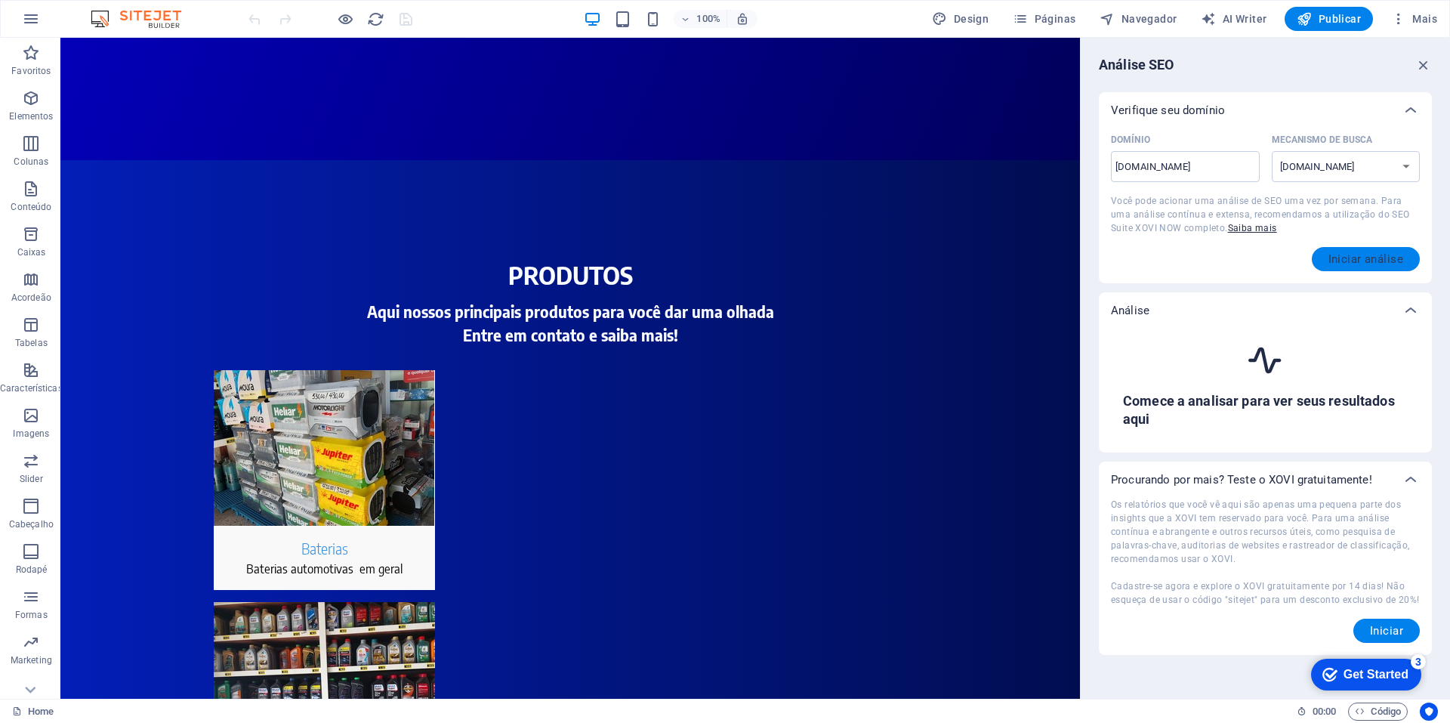
click at [1357, 255] on span "Iniciar análise" at bounding box center [1365, 259] width 75 height 12
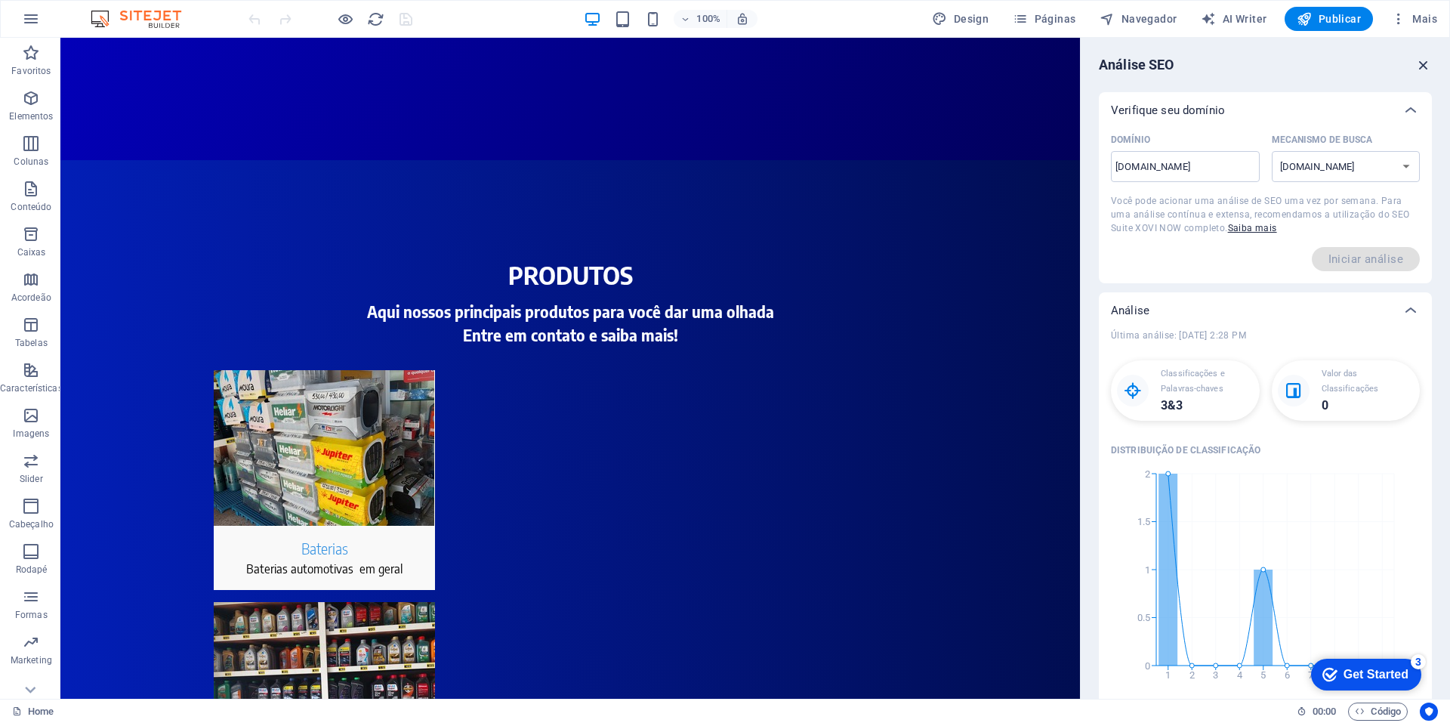
click at [1419, 62] on icon "button" at bounding box center [1423, 65] width 17 height 17
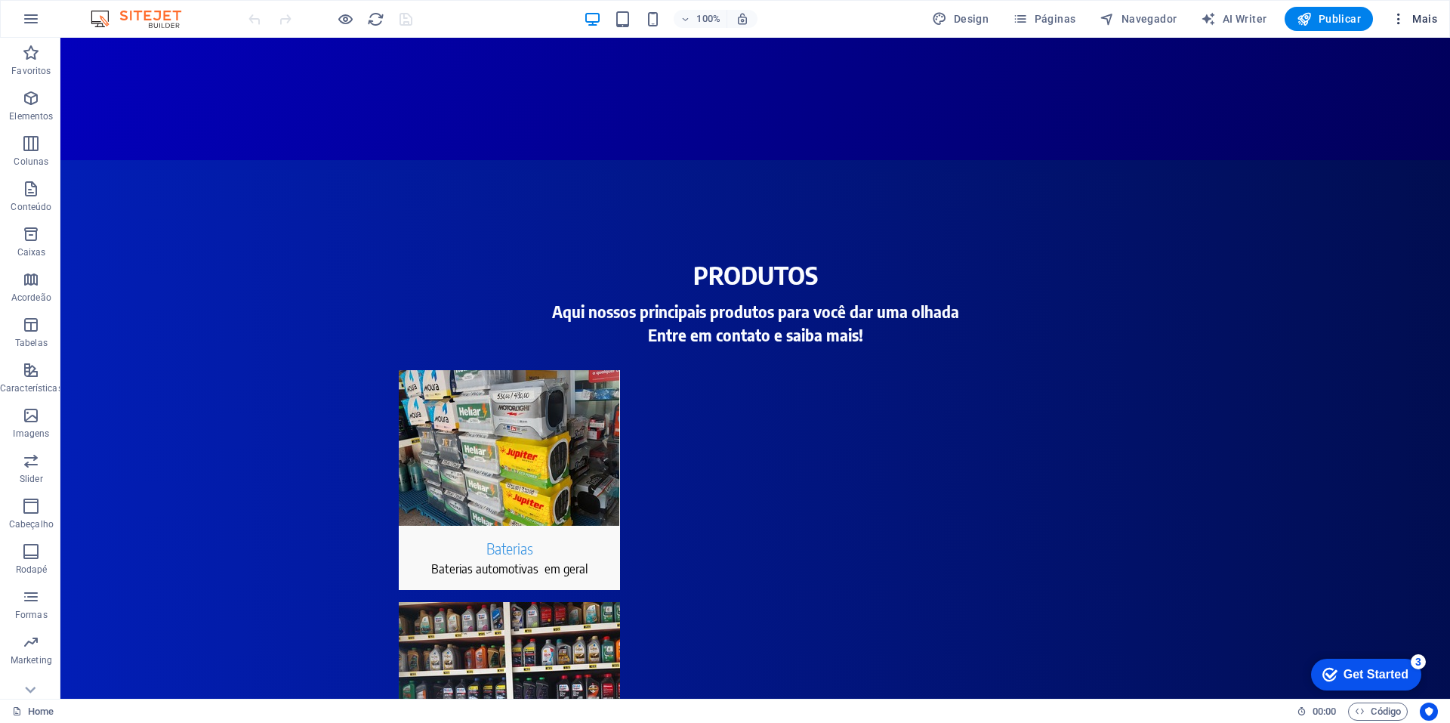
click at [1394, 8] on button "Mais" at bounding box center [1414, 19] width 58 height 24
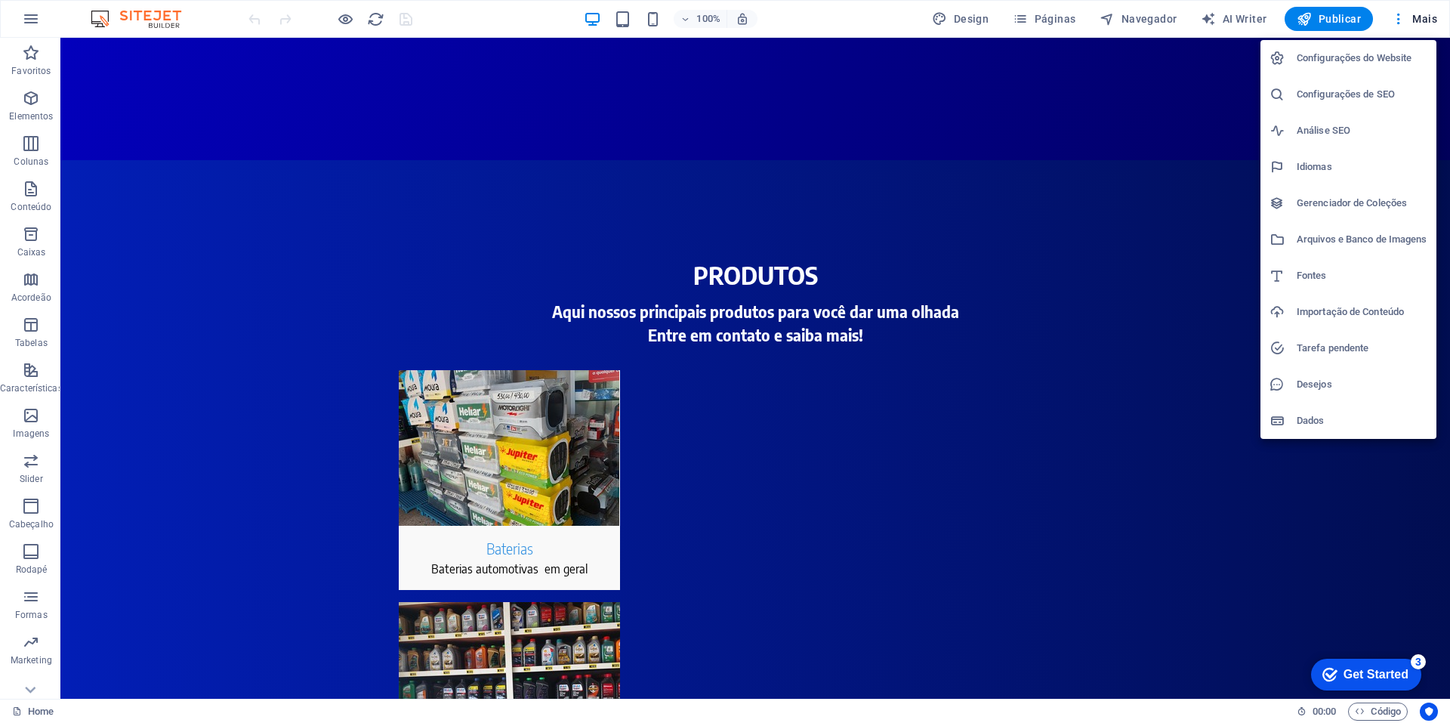
click at [1362, 101] on h6 "Configurações de SEO" at bounding box center [1362, 94] width 131 height 18
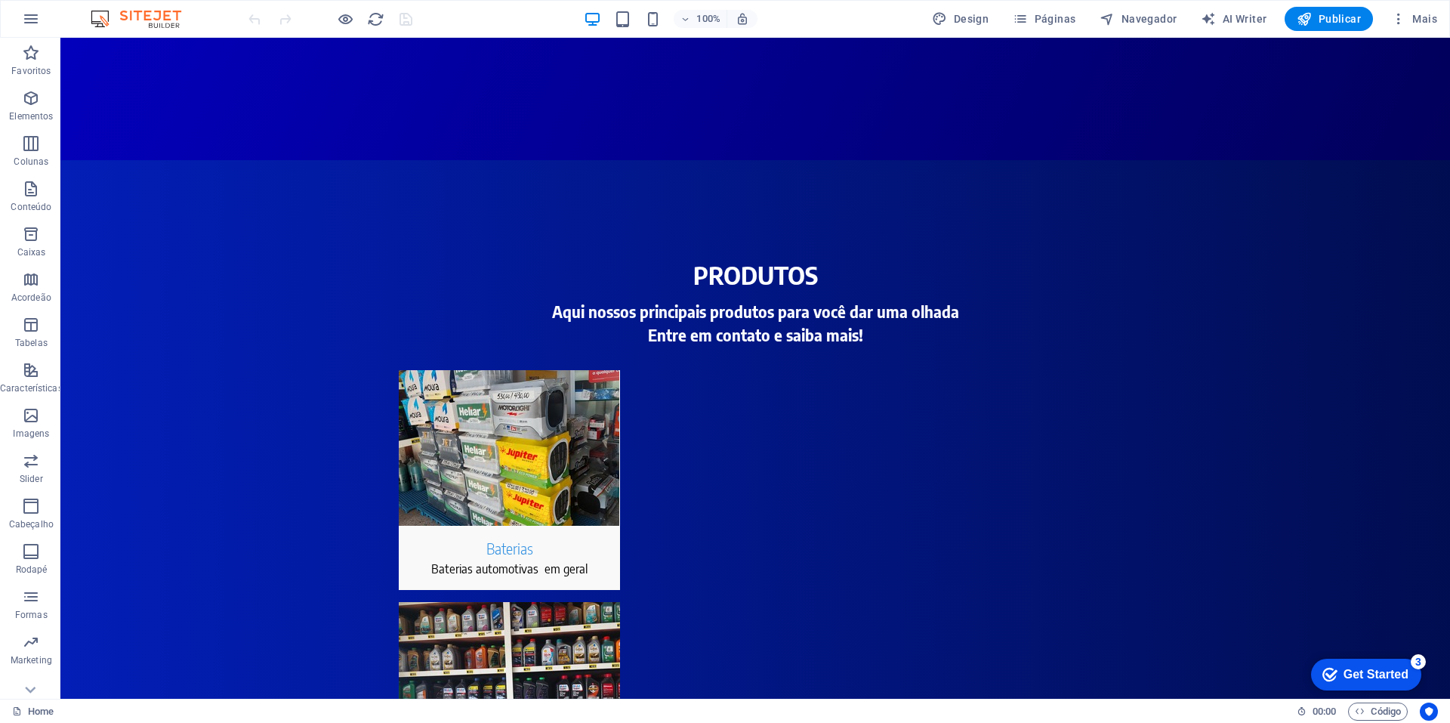
click at [1377, 676] on div "Get Started" at bounding box center [1375, 675] width 65 height 14
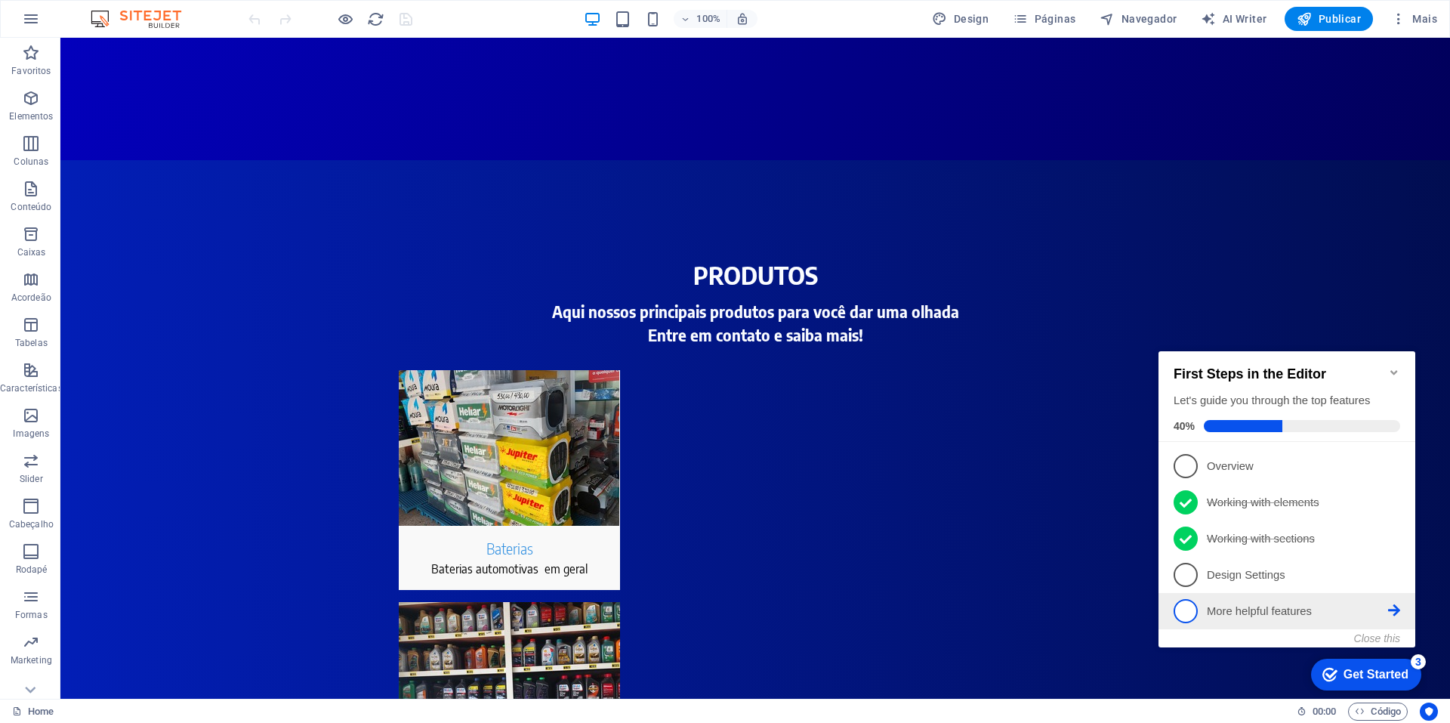
click at [1188, 610] on span "5" at bounding box center [1185, 611] width 24 height 24
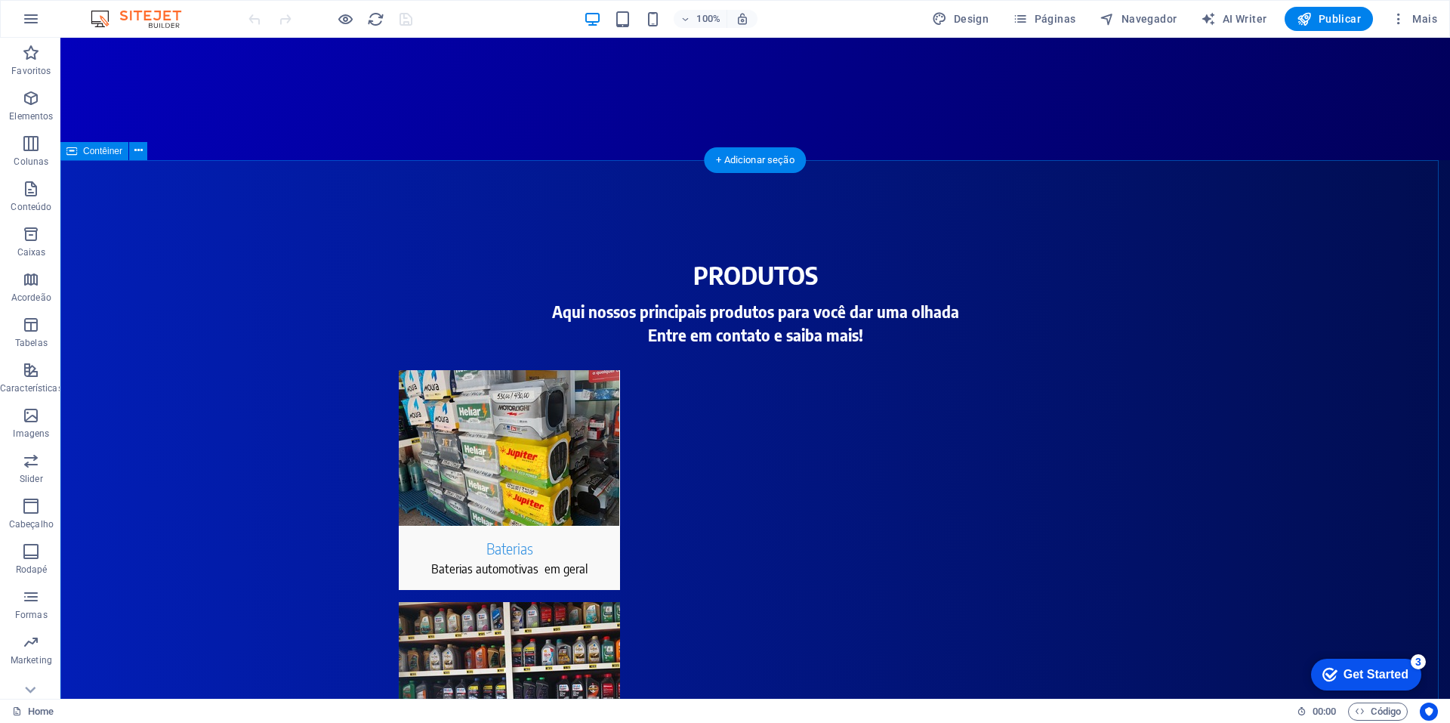
click at [0, 0] on span "Design" at bounding box center [0, 0] width 0 height 0
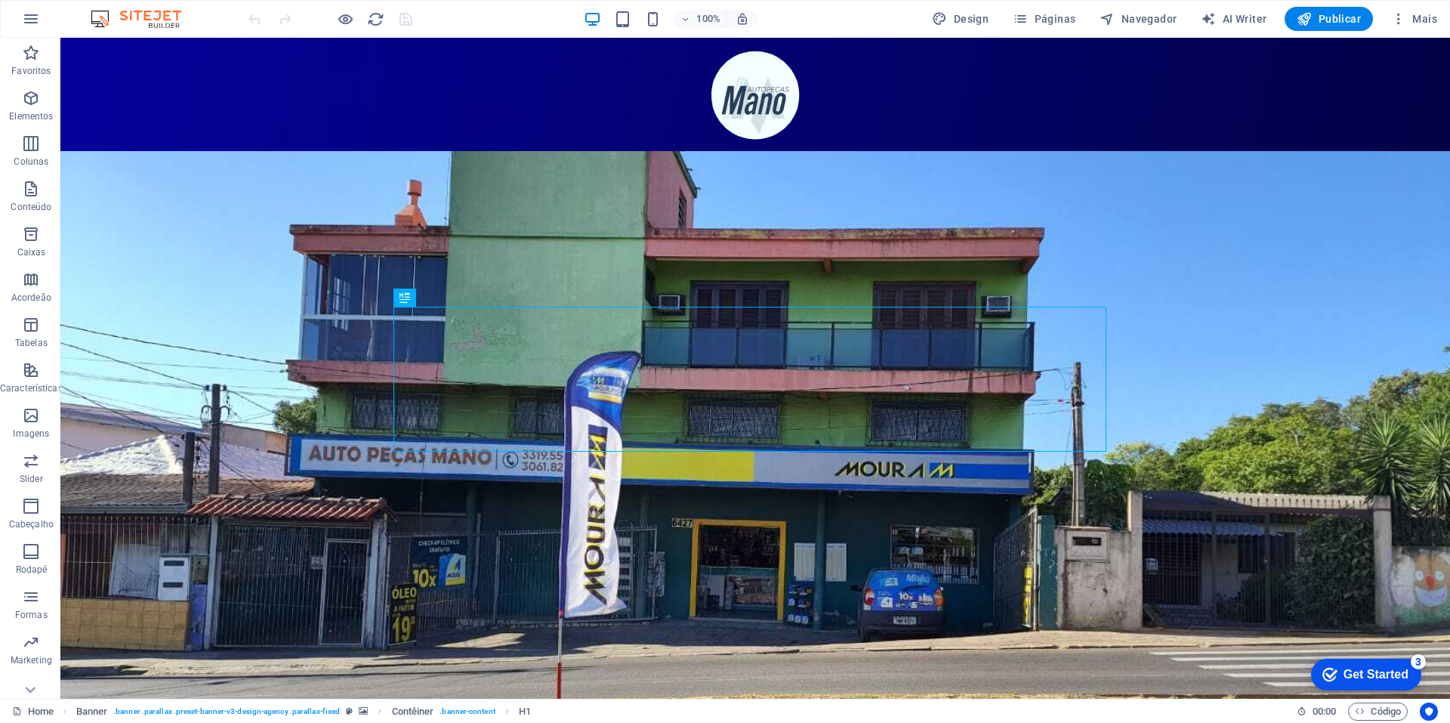
click at [1389, 676] on div "Get Started" at bounding box center [1375, 675] width 65 height 14
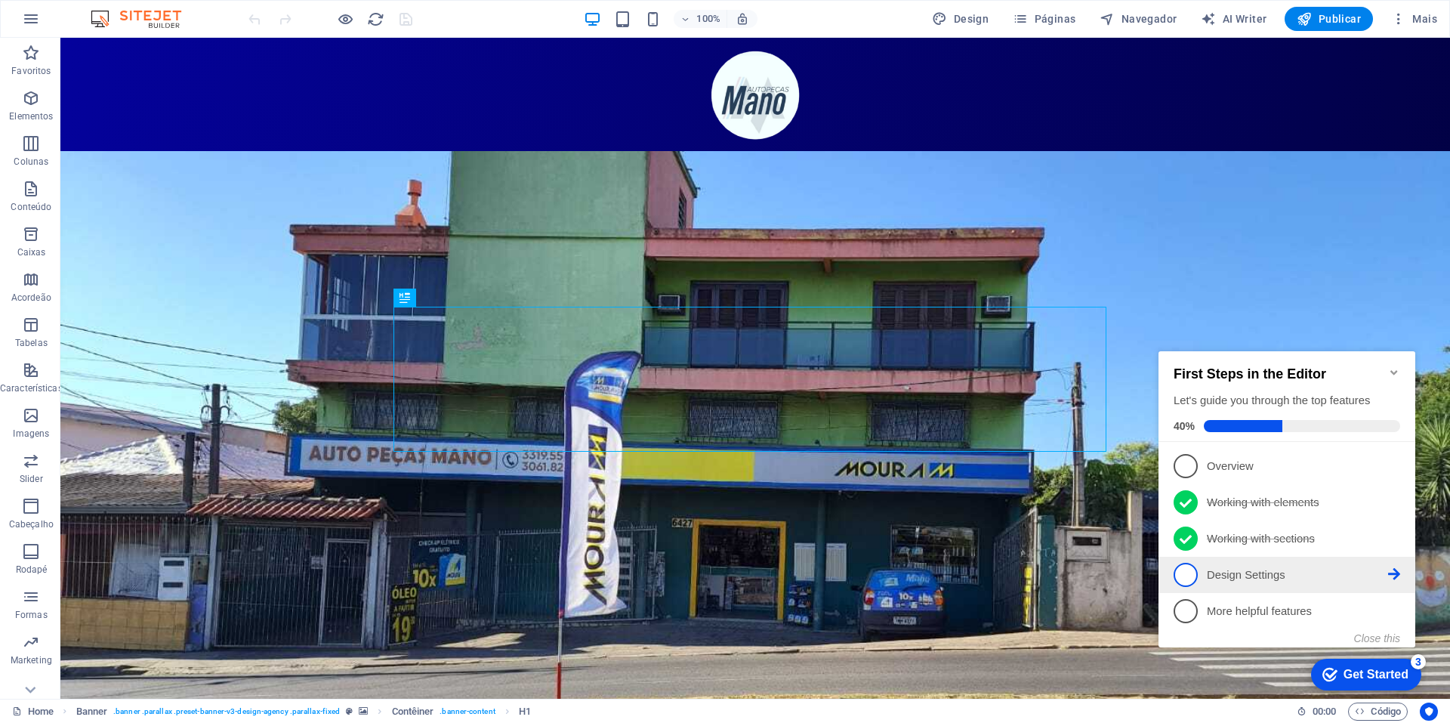
click at [1190, 572] on span "4" at bounding box center [1185, 575] width 24 height 24
